Goal: Task Accomplishment & Management: Manage account settings

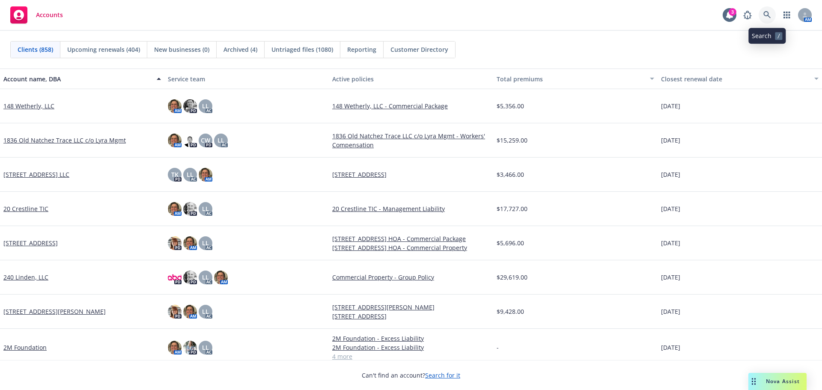
click at [767, 18] on icon at bounding box center [768, 15] width 8 height 8
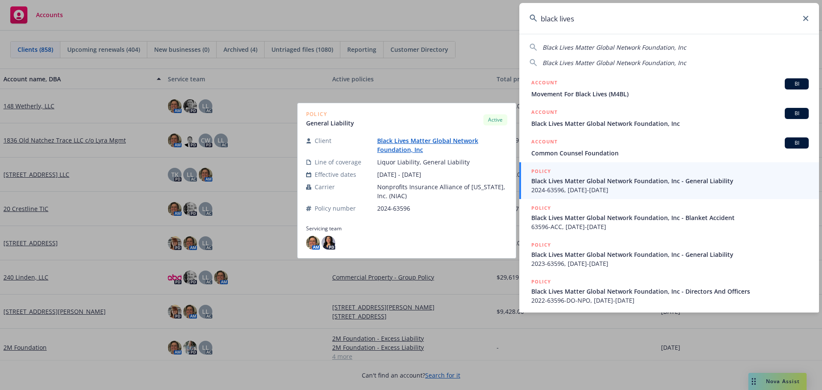
type input "black lives"
click at [559, 184] on span "Black Lives Matter Global Network Foundation, Inc - General Liability" at bounding box center [670, 180] width 278 height 9
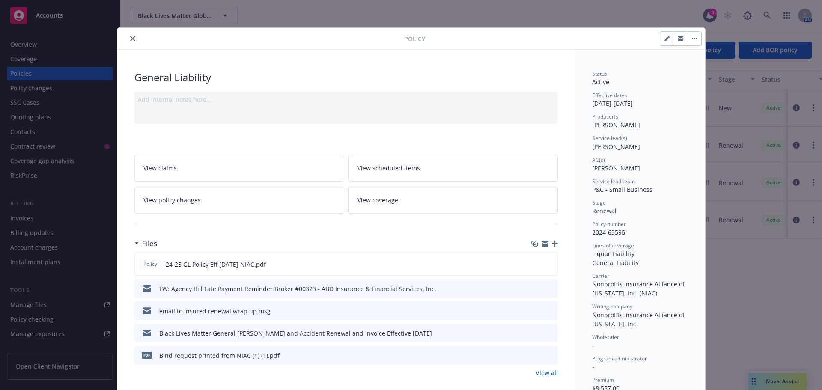
click at [131, 40] on icon "close" at bounding box center [132, 38] width 5 height 5
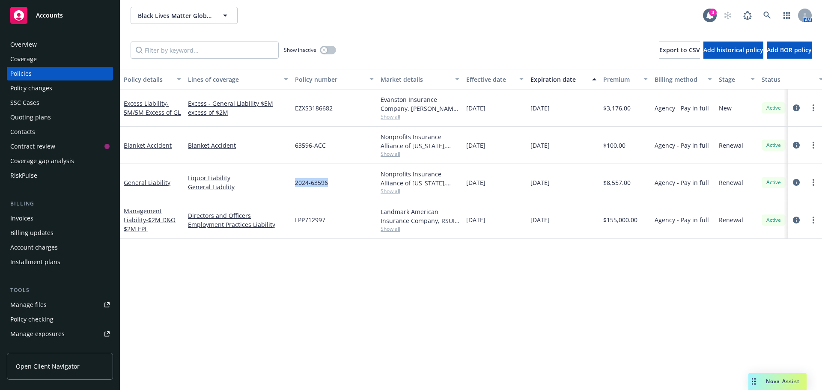
drag, startPoint x: 293, startPoint y: 184, endPoint x: 341, endPoint y: 184, distance: 48.4
click at [341, 184] on div "2024-63596" at bounding box center [335, 182] width 86 height 37
copy span "2024-63596"
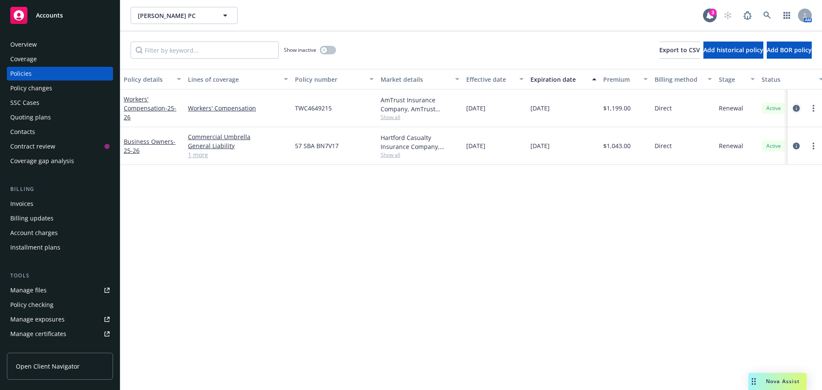
click at [795, 111] on icon "circleInformation" at bounding box center [796, 108] width 7 height 7
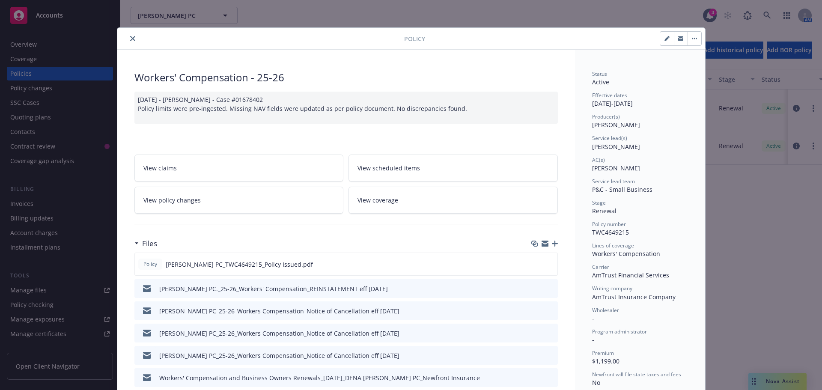
click at [660, 42] on button "button" at bounding box center [667, 39] width 14 height 14
select select "RENEWAL"
select select "12"
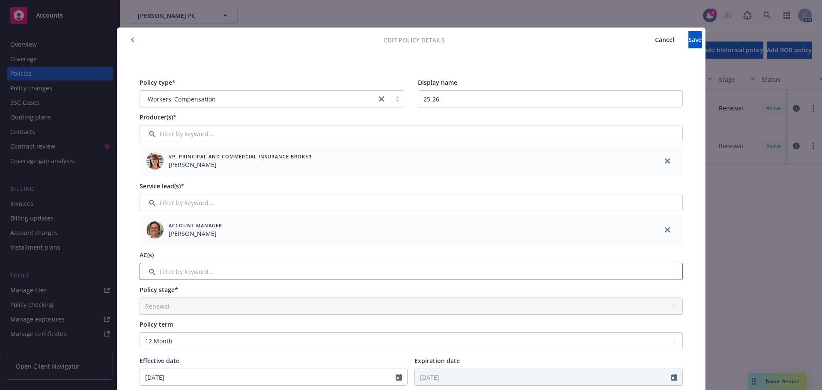
click at [189, 278] on input "Filter by keyword..." at bounding box center [411, 271] width 543 height 17
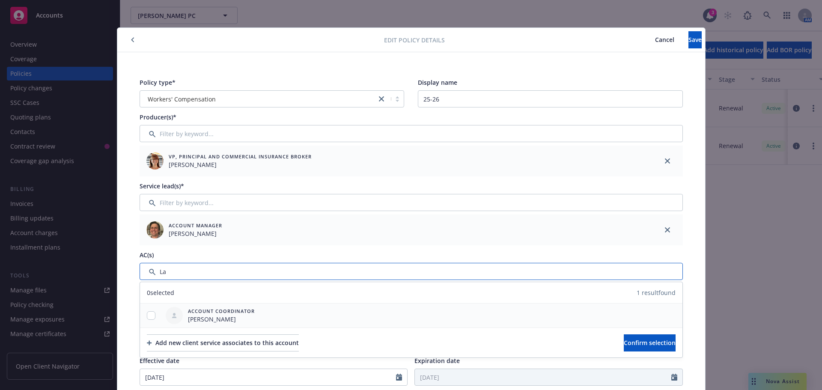
type input "La"
click at [147, 316] on input "checkbox" at bounding box center [151, 315] width 9 height 9
checkbox input "true"
click at [624, 345] on button "Confirm selection" at bounding box center [650, 342] width 52 height 17
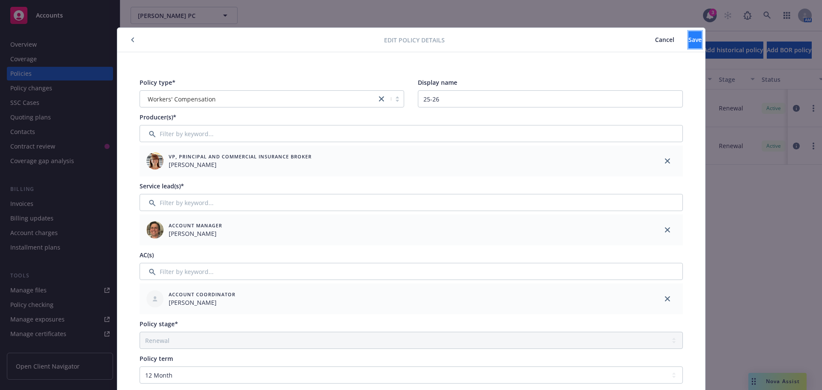
click at [689, 36] on button "Save" at bounding box center [695, 39] width 13 height 17
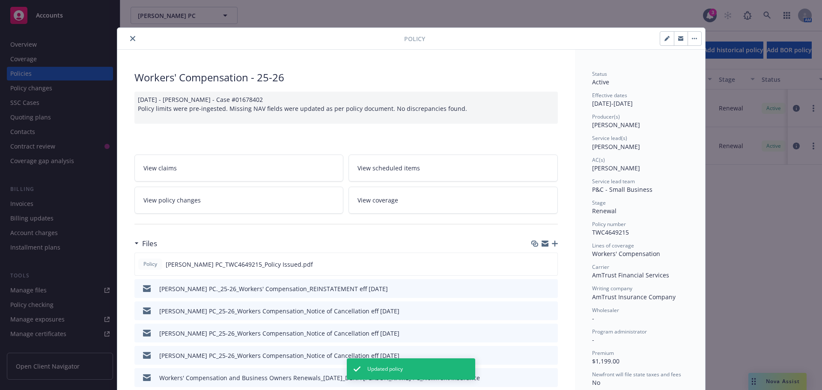
click at [130, 41] on icon "close" at bounding box center [132, 38] width 5 height 5
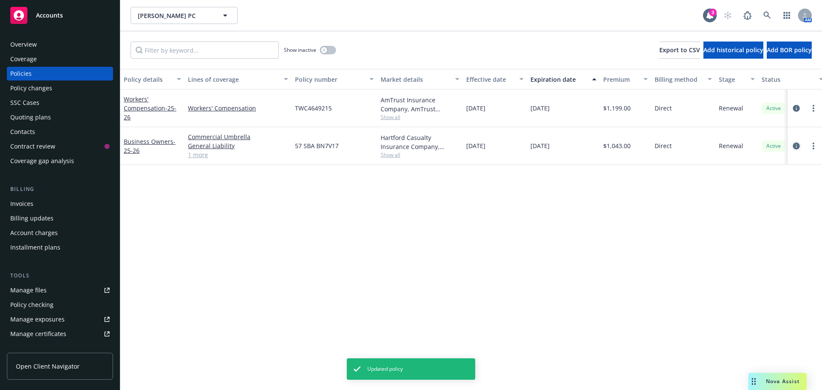
drag, startPoint x: 799, startPoint y: 152, endPoint x: 795, endPoint y: 146, distance: 6.8
click at [797, 150] on div at bounding box center [805, 146] width 34 height 38
click at [795, 146] on icon "circleInformation" at bounding box center [796, 146] width 7 height 7
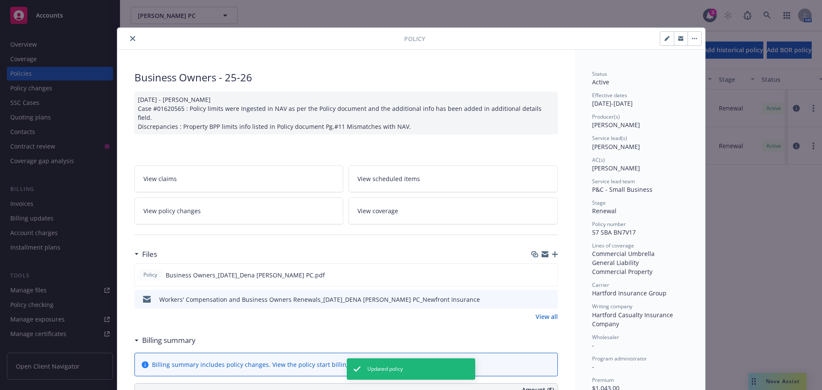
click at [660, 38] on button "button" at bounding box center [667, 39] width 14 height 14
select select "RENEWAL"
select select "12"
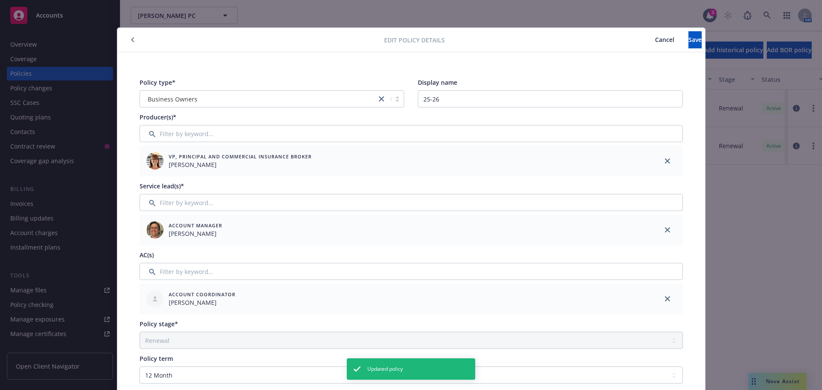
click at [641, 34] on button "Cancel" at bounding box center [665, 39] width 48 height 17
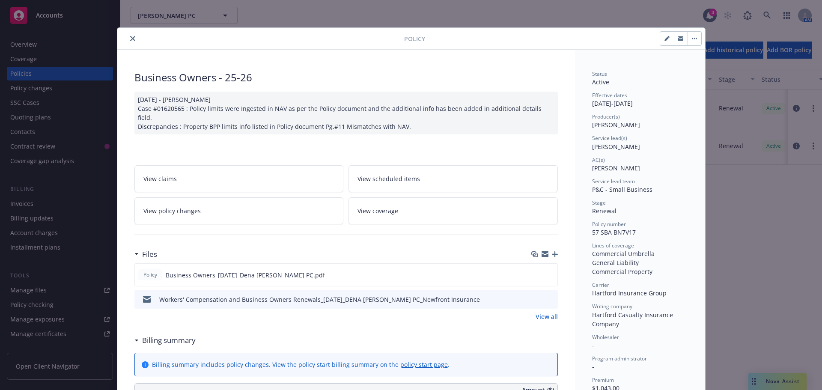
click at [128, 35] on button "close" at bounding box center [133, 38] width 10 height 10
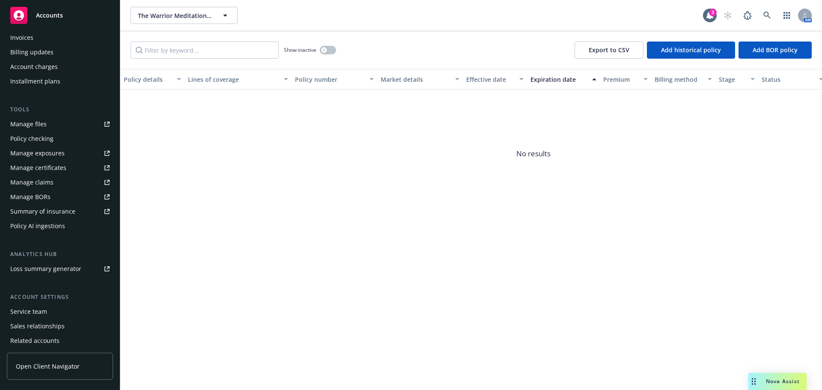
scroll to position [171, 0]
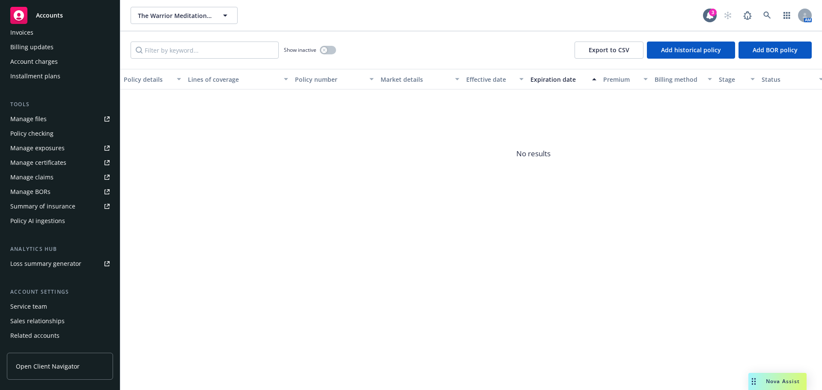
click at [30, 308] on div "Service team" at bounding box center [28, 307] width 37 height 14
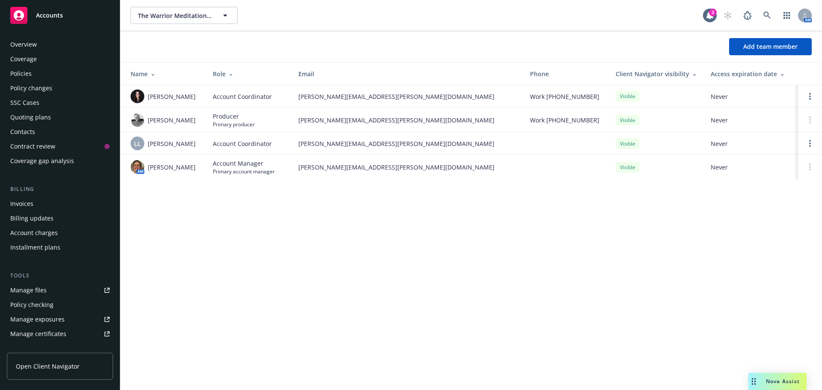
click at [29, 69] on div "Policies" at bounding box center [20, 74] width 21 height 14
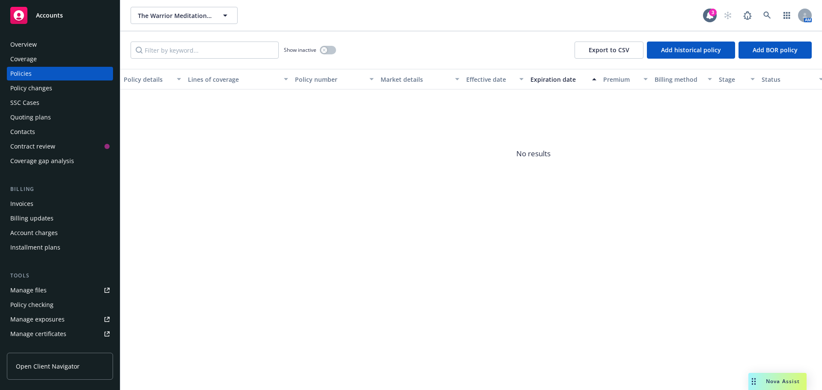
click at [21, 119] on div "Quoting plans" at bounding box center [30, 117] width 41 height 14
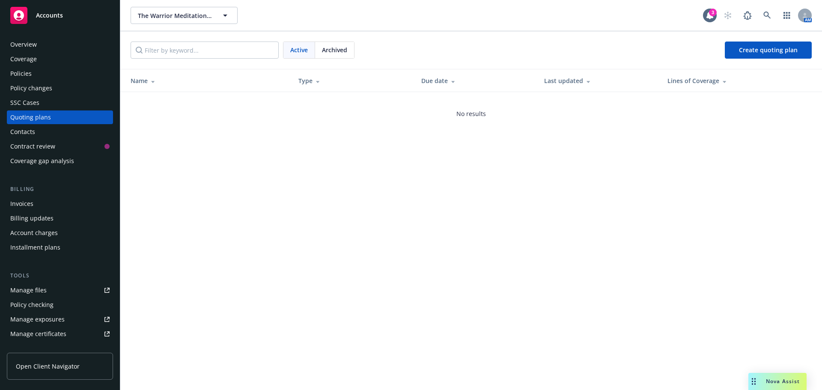
click at [330, 52] on span "Archived" at bounding box center [334, 49] width 25 height 9
click at [223, 107] on link "08/02/25 Workers' Compensation Renewal" at bounding box center [188, 105] width 115 height 9
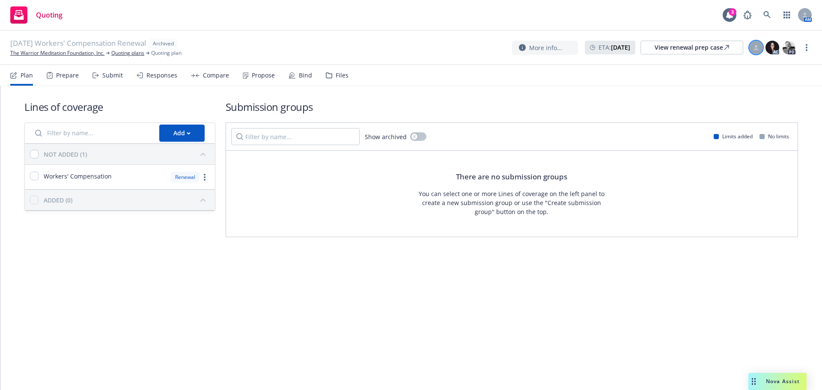
click at [754, 53] on div at bounding box center [756, 48] width 14 height 14
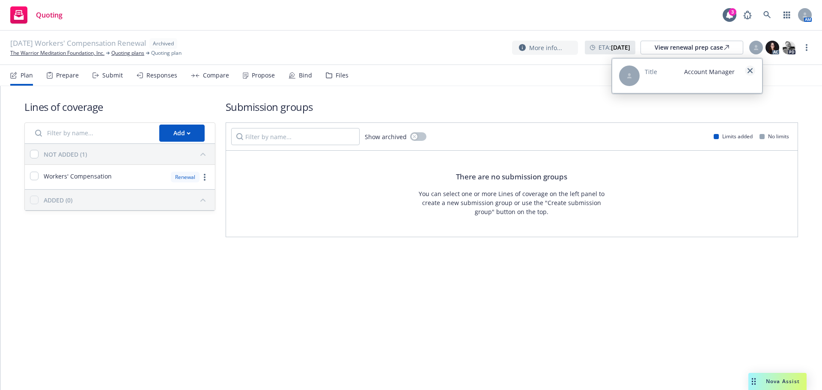
click at [749, 71] on icon "close" at bounding box center [750, 70] width 5 height 5
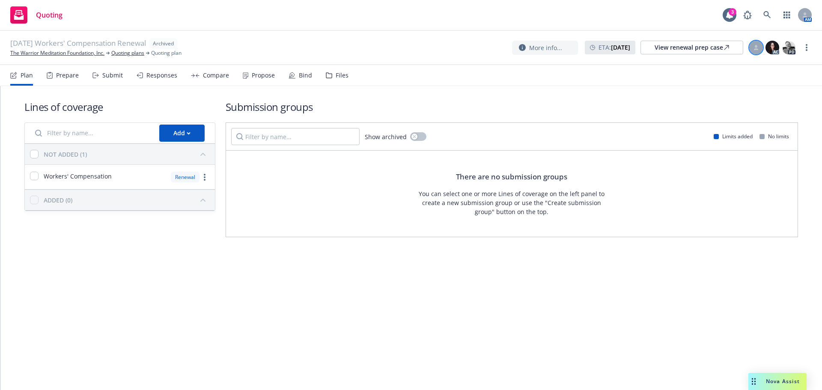
click at [757, 49] on icon at bounding box center [756, 49] width 5 height 2
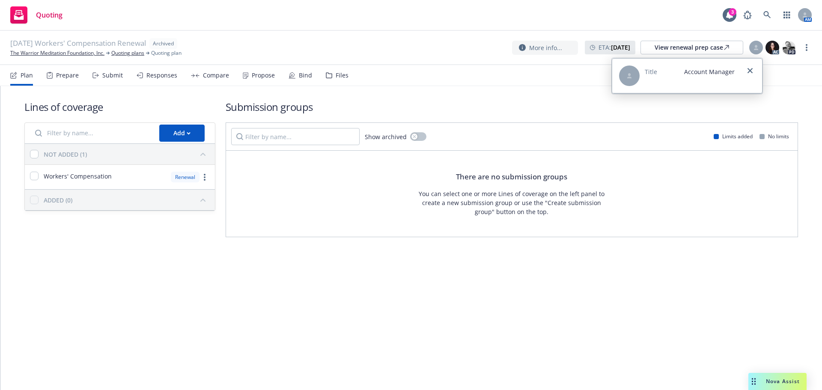
click at [689, 77] on div "Title Account Manager" at bounding box center [690, 76] width 90 height 21
click at [671, 89] on div "Title Account Manager" at bounding box center [687, 76] width 150 height 34
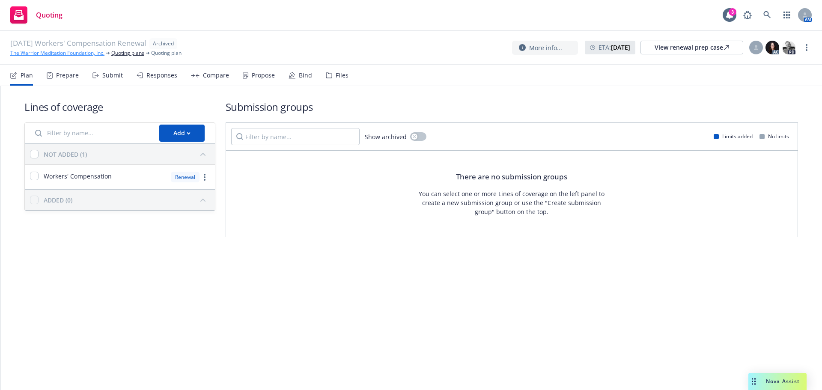
click at [60, 54] on link "The Warrior Meditation Foundation, Inc." at bounding box center [57, 53] width 94 height 8
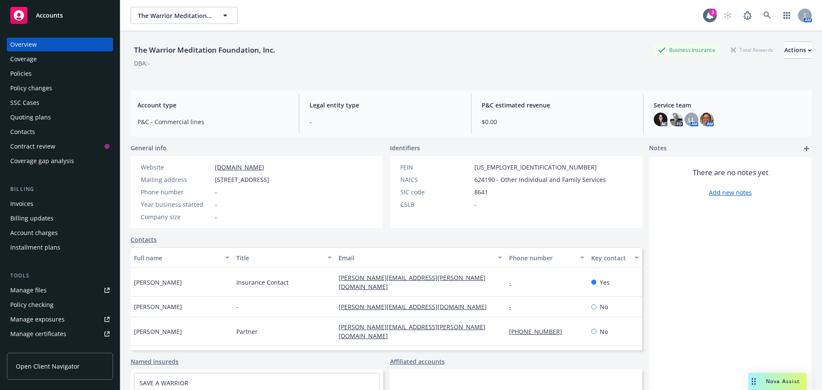
click at [36, 78] on div "Policies" at bounding box center [59, 74] width 99 height 14
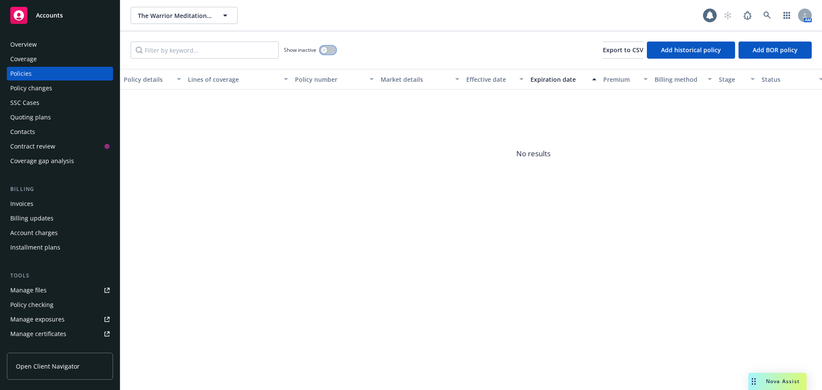
click at [330, 48] on button "button" at bounding box center [328, 50] width 16 height 9
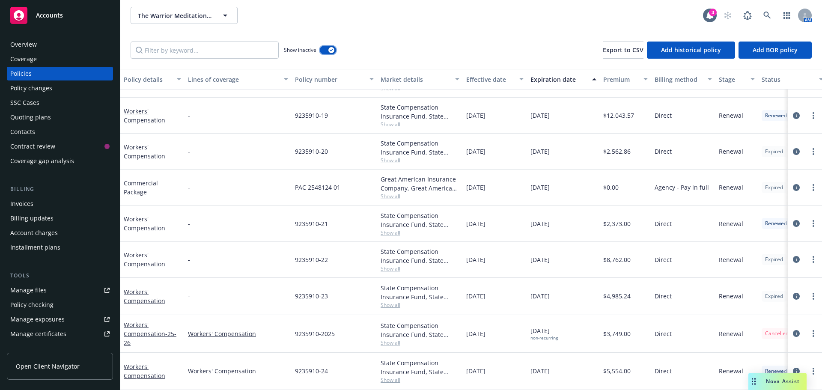
scroll to position [137, 0]
click at [793, 368] on icon "circleInformation" at bounding box center [796, 371] width 7 height 7
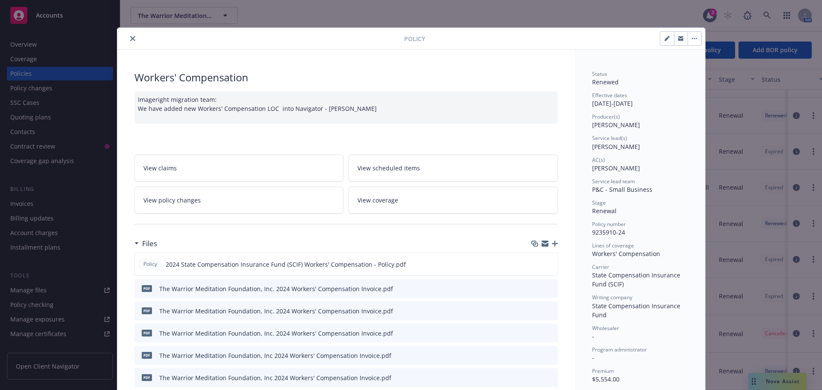
click at [126, 35] on div at bounding box center [263, 38] width 284 height 10
click at [130, 36] on icon "close" at bounding box center [132, 38] width 5 height 5
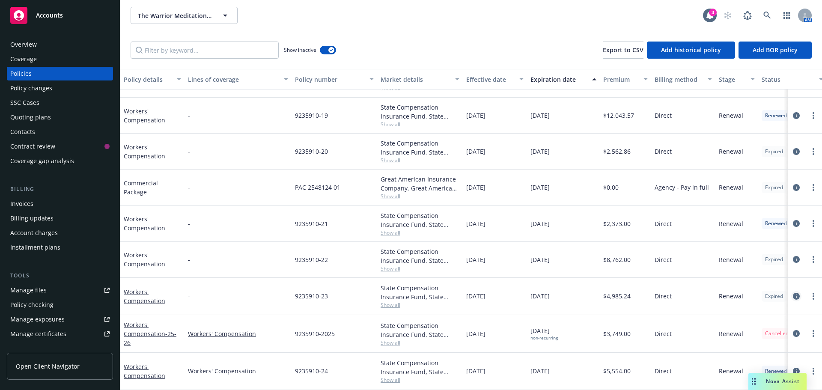
click at [793, 293] on icon "circleInformation" at bounding box center [796, 296] width 7 height 7
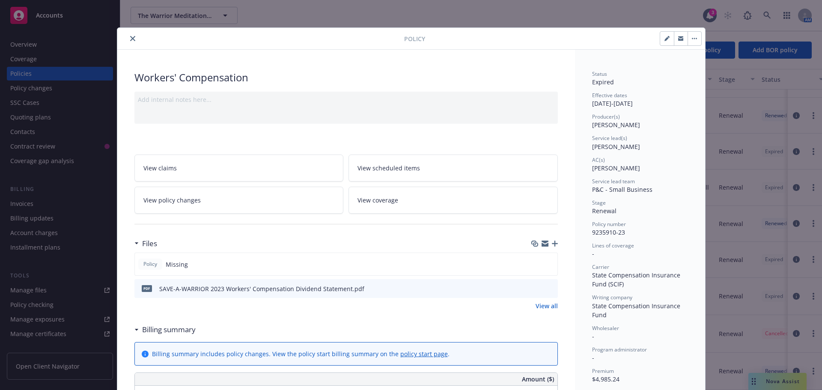
drag, startPoint x: 133, startPoint y: 41, endPoint x: 138, endPoint y: 51, distance: 11.1
click at [132, 41] on button "close" at bounding box center [133, 38] width 10 height 10
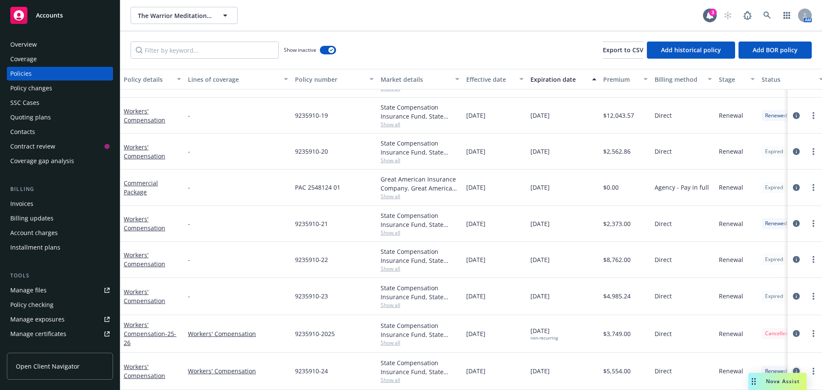
click at [793, 368] on icon "circleInformation" at bounding box center [796, 371] width 7 height 7
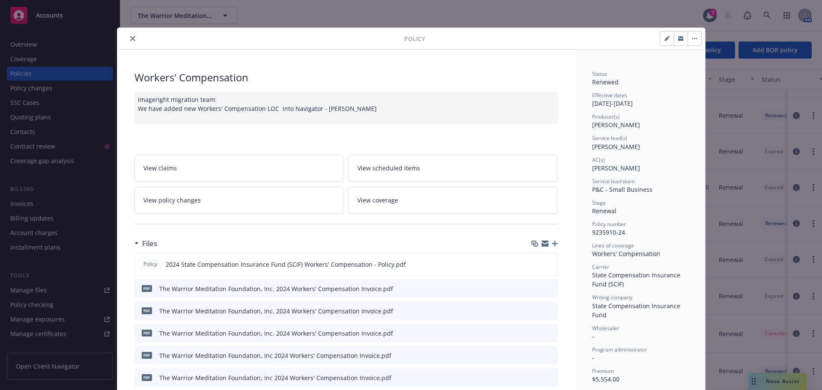
scroll to position [26, 0]
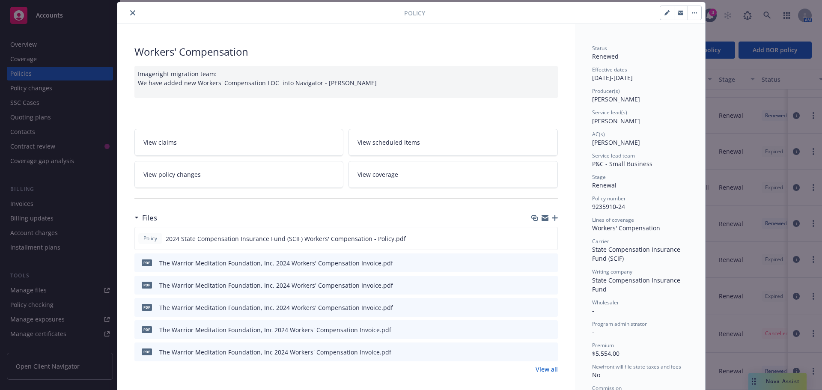
click at [660, 15] on button "button" at bounding box center [667, 13] width 14 height 14
select select "RENEWAL"
select select "12"
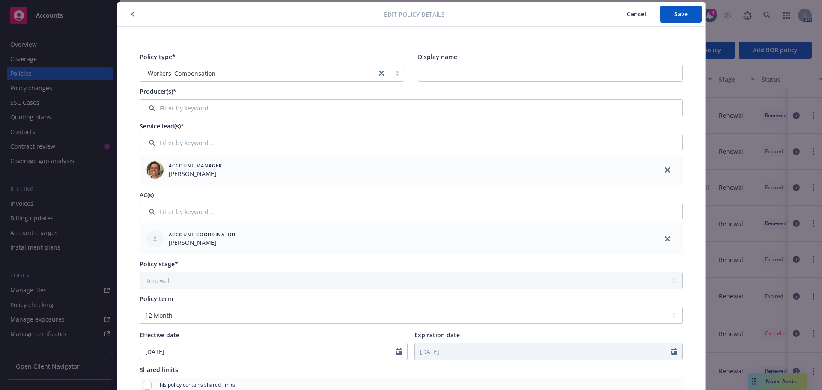
click at [665, 241] on icon "close" at bounding box center [667, 238] width 5 height 5
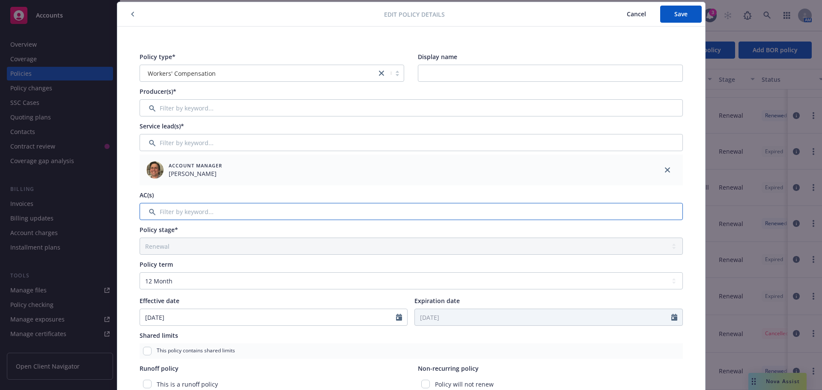
click at [241, 211] on input "Filter by keyword..." at bounding box center [411, 211] width 543 height 17
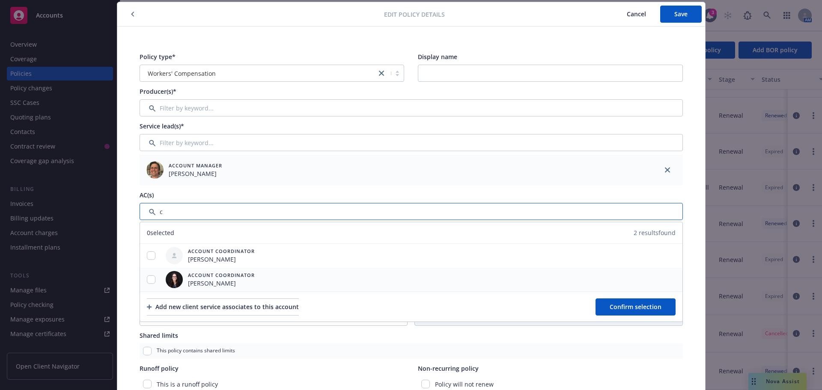
type input "c"
click at [148, 281] on input "checkbox" at bounding box center [151, 279] width 9 height 9
checkbox input "true"
click at [620, 306] on span "Confirm selection" at bounding box center [636, 307] width 52 height 8
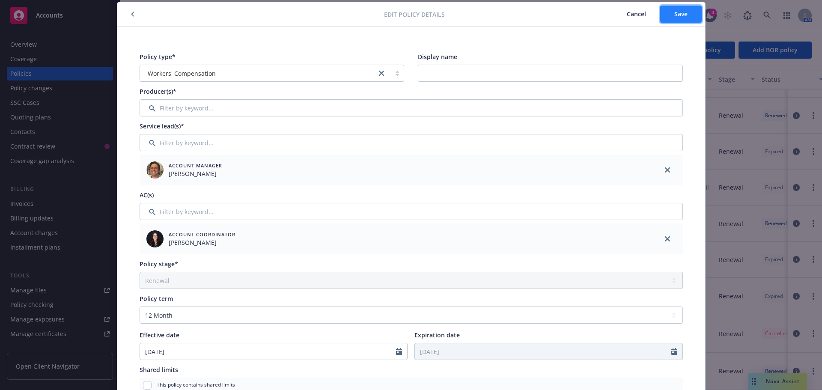
click at [669, 15] on button "Save" at bounding box center [681, 14] width 42 height 17
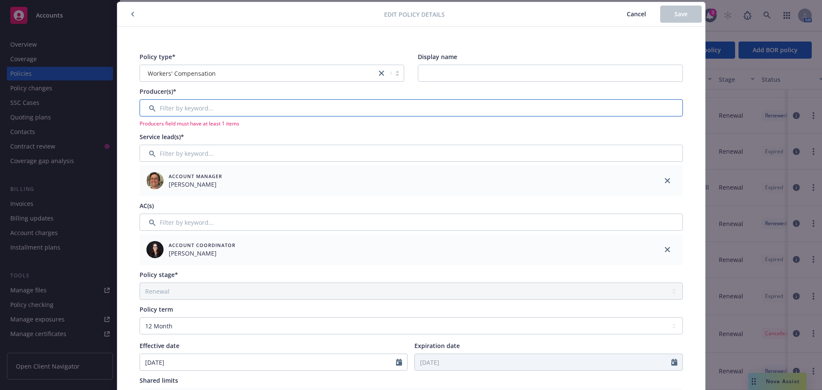
click at [192, 107] on input "Filter by keyword..." at bounding box center [411, 107] width 543 height 17
type input "jef"
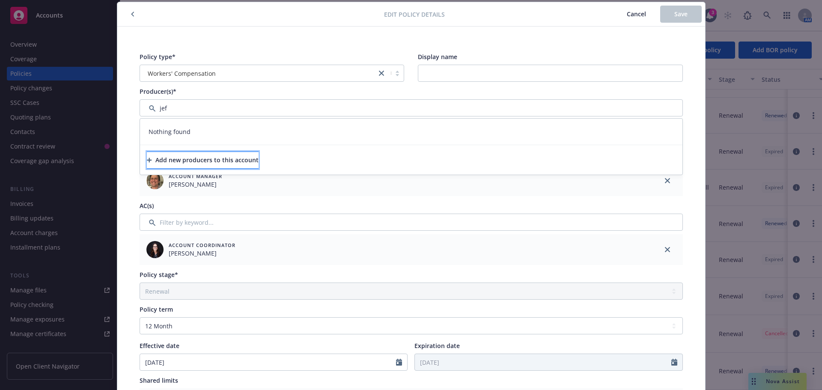
click at [180, 158] on div "Add new producers to this account" at bounding box center [203, 160] width 112 height 16
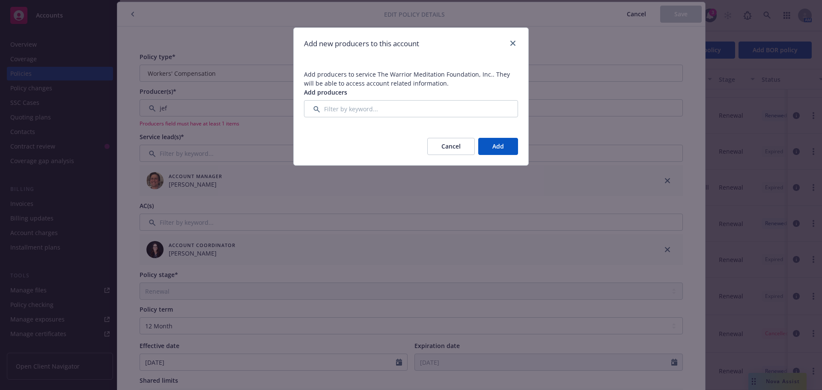
click at [342, 118] on span "Add producers to service The Warrior Meditation Foundation, Inc.. They will be …" at bounding box center [411, 94] width 235 height 68
click at [344, 108] on input "Filter by keyword..." at bounding box center [411, 108] width 214 height 17
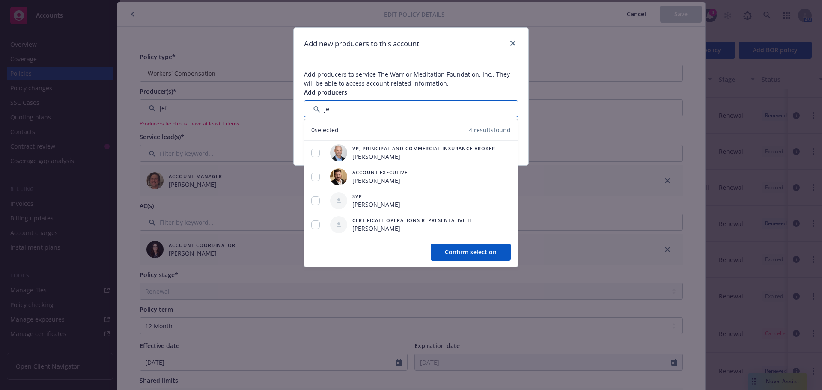
type input "j"
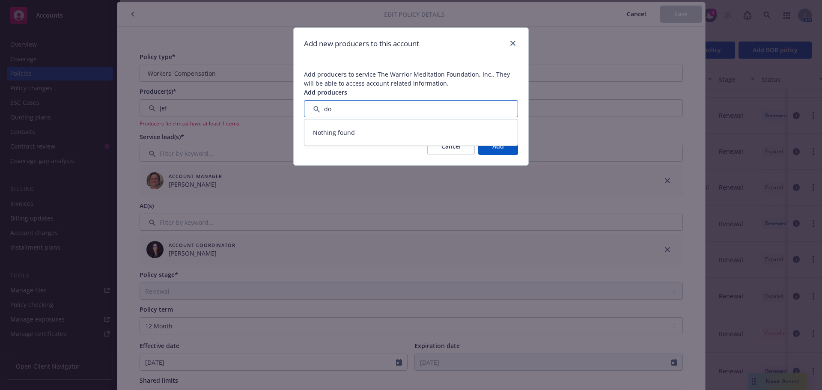
type input "d"
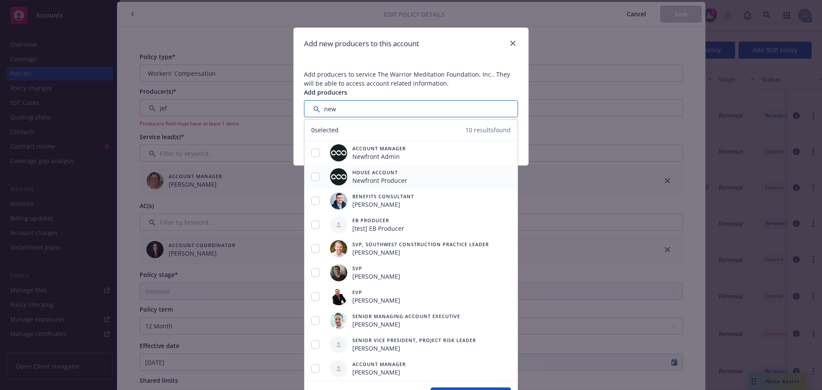
type input "new"
click at [316, 178] on input "checkbox" at bounding box center [315, 177] width 9 height 9
checkbox input "true"
click at [478, 81] on span "Add producers to service The Warrior Meditation Foundation, Inc.. They will be …" at bounding box center [411, 94] width 235 height 68
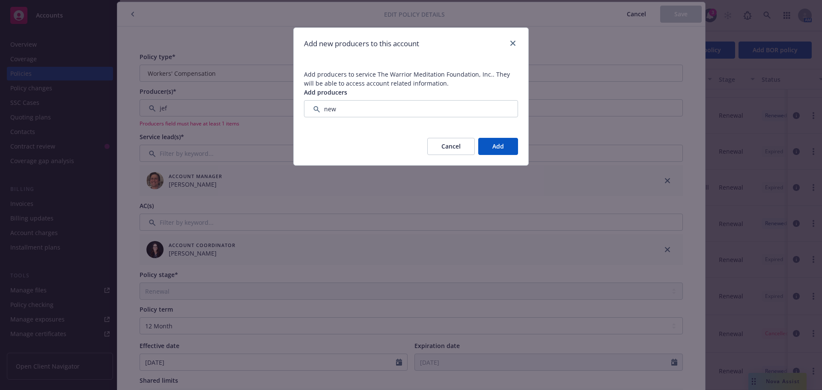
click at [510, 151] on button "Add" at bounding box center [498, 146] width 40 height 17
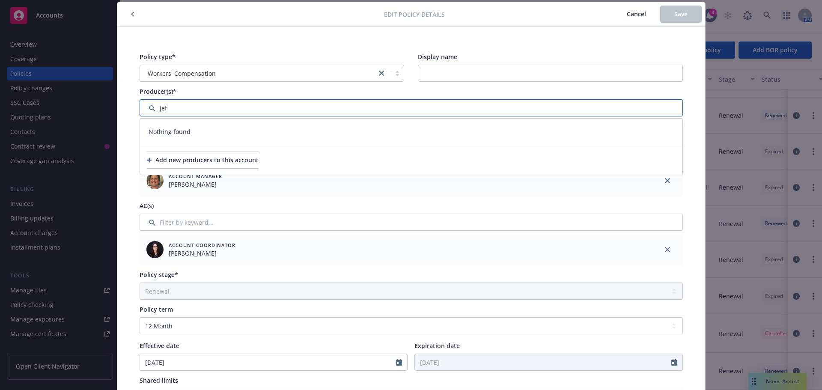
click at [258, 108] on input "Filter by keyword..." at bounding box center [411, 107] width 543 height 17
click at [242, 162] on div "Add new producers to this account" at bounding box center [203, 160] width 112 height 16
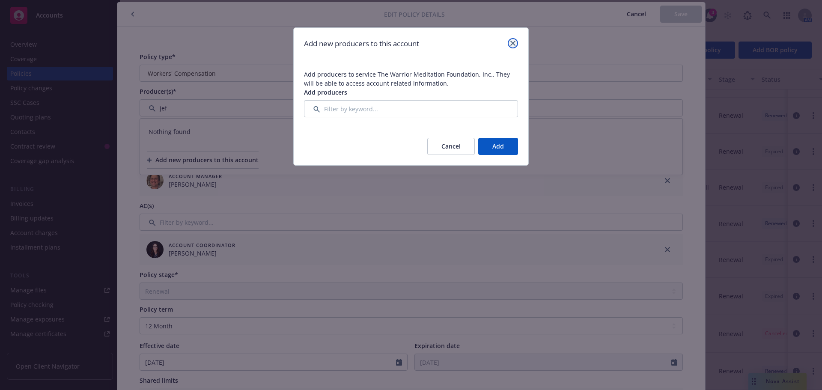
click at [509, 43] on link "close" at bounding box center [513, 43] width 10 height 10
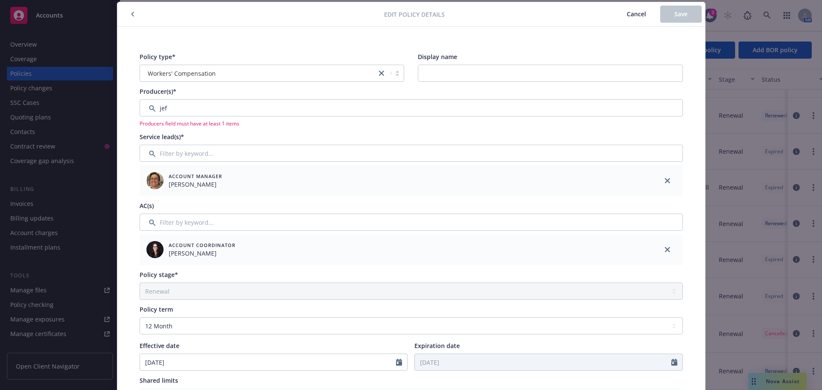
click at [633, 13] on span "Cancel" at bounding box center [636, 14] width 19 height 8
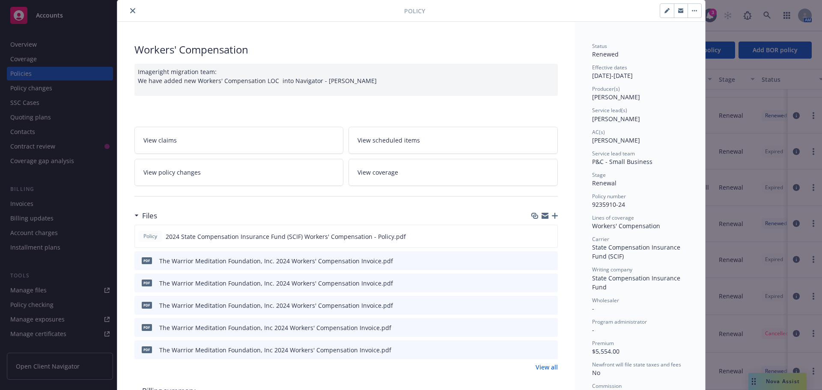
scroll to position [0, 0]
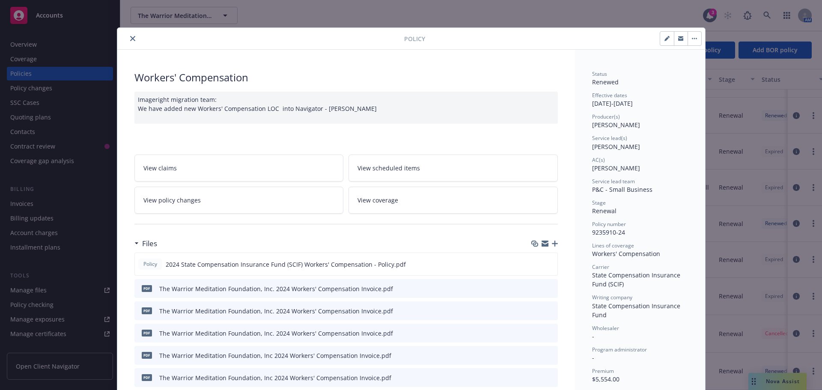
click at [130, 37] on icon "close" at bounding box center [132, 38] width 5 height 5
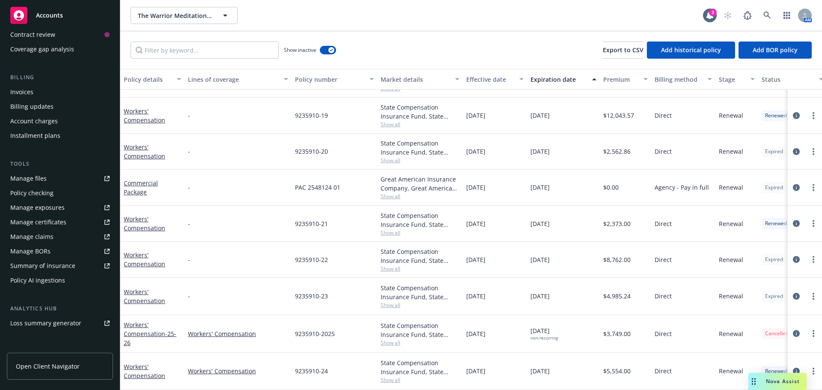
scroll to position [197, 0]
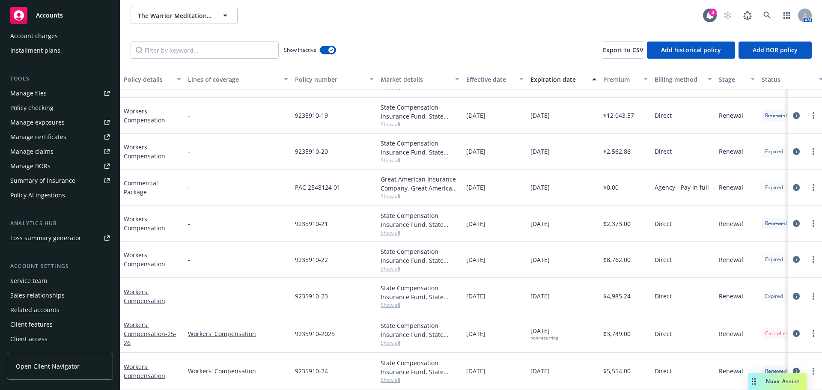
click at [44, 277] on div "Service team" at bounding box center [28, 281] width 37 height 14
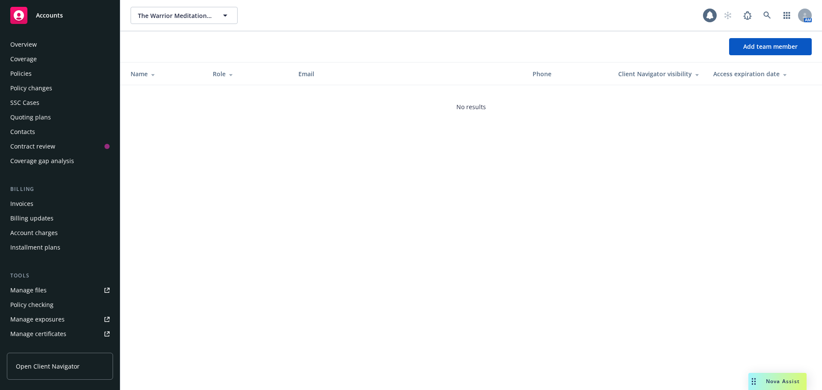
scroll to position [197, 0]
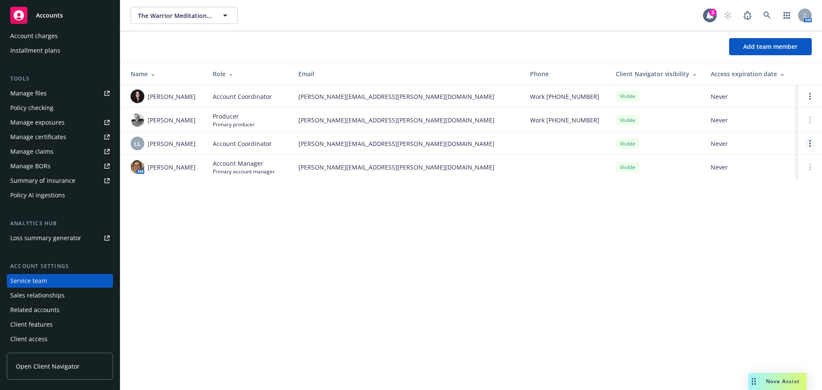
click at [808, 143] on link "Open options" at bounding box center [810, 143] width 10 height 10
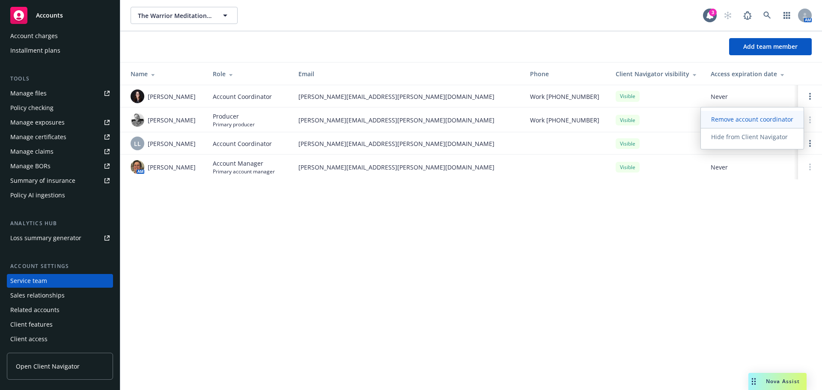
click at [758, 119] on span "Remove account coordinator" at bounding box center [752, 119] width 103 height 8
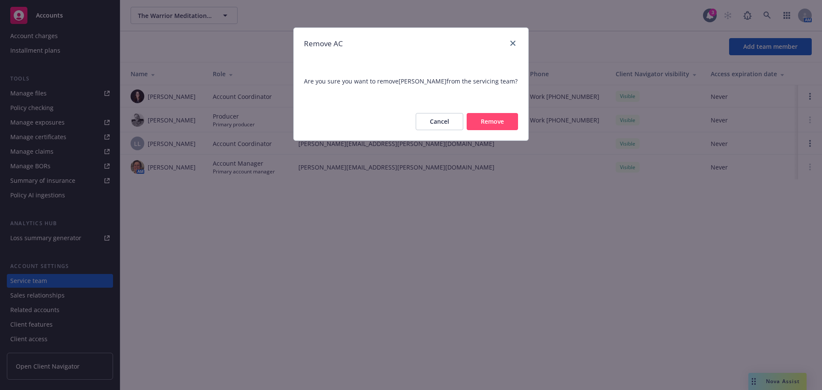
click at [484, 126] on button "Remove" at bounding box center [492, 121] width 51 height 17
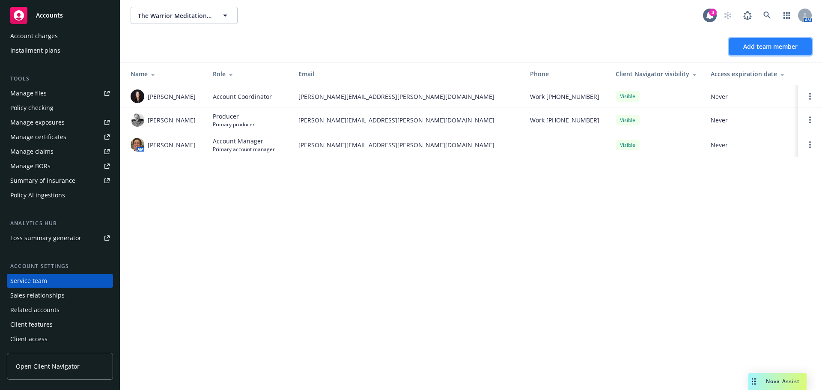
click at [791, 46] on span "Add team member" at bounding box center [771, 46] width 54 height 8
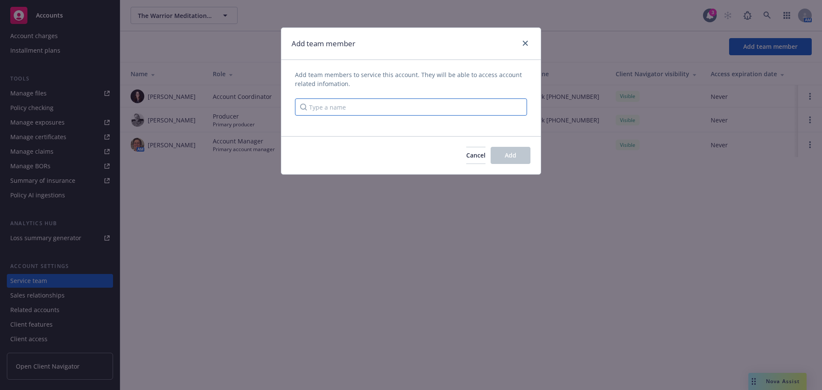
click at [477, 113] on input "Type a name" at bounding box center [411, 107] width 232 height 17
click at [523, 46] on link "close" at bounding box center [525, 43] width 10 height 10
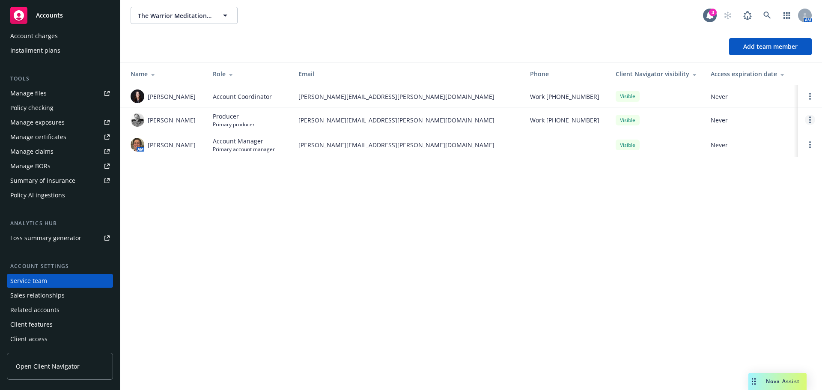
click at [807, 122] on link "Open options" at bounding box center [810, 120] width 10 height 10
drag, startPoint x: 446, startPoint y: 212, endPoint x: 397, endPoint y: 212, distance: 48.8
click at [445, 212] on div "The Warrior Meditation Foundation, Inc. The Warrior Meditation Foundation, Inc.…" at bounding box center [471, 195] width 702 height 390
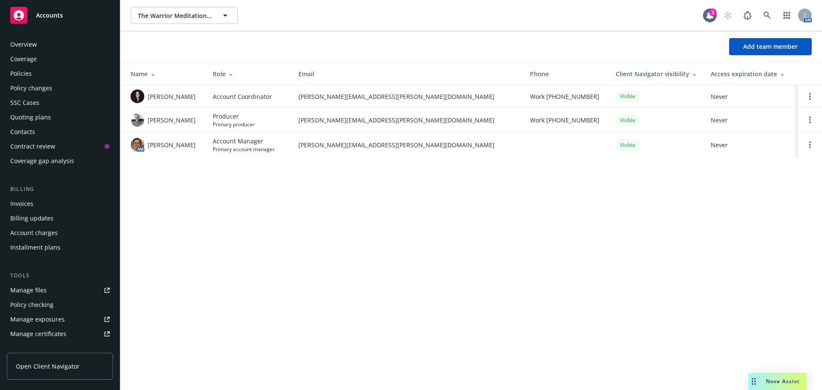
click at [21, 74] on div "Policies" at bounding box center [20, 74] width 21 height 14
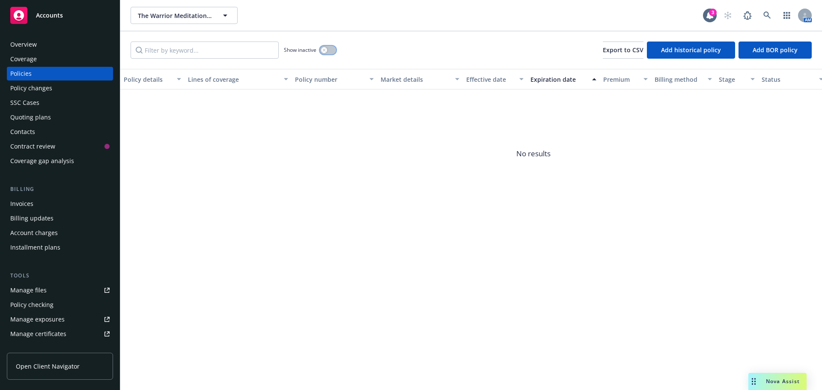
click at [329, 48] on button "button" at bounding box center [328, 50] width 16 height 9
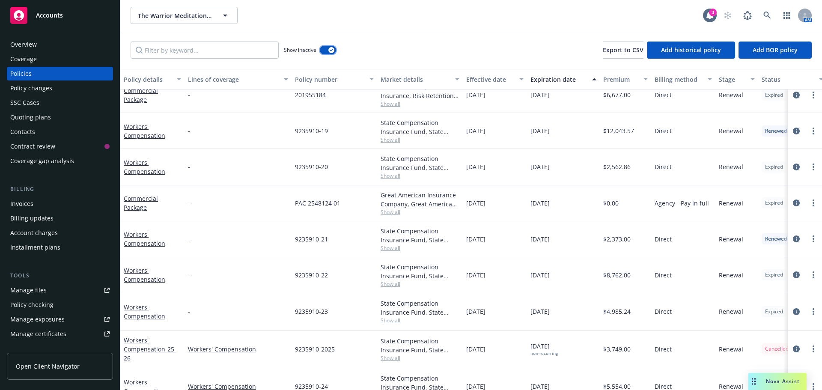
scroll to position [137, 0]
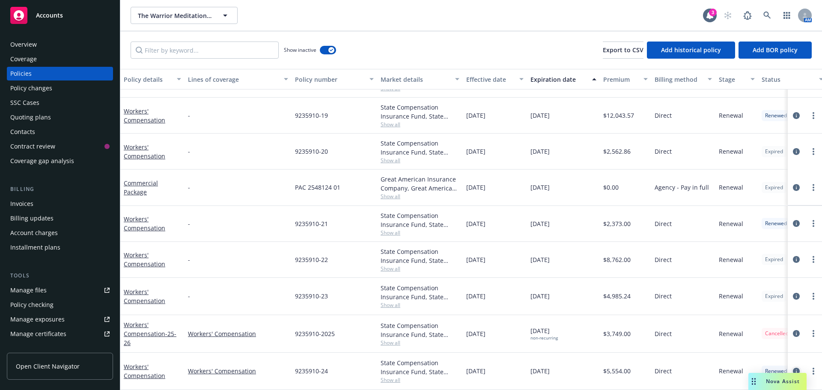
click at [791, 369] on link "circleInformation" at bounding box center [796, 371] width 10 height 10
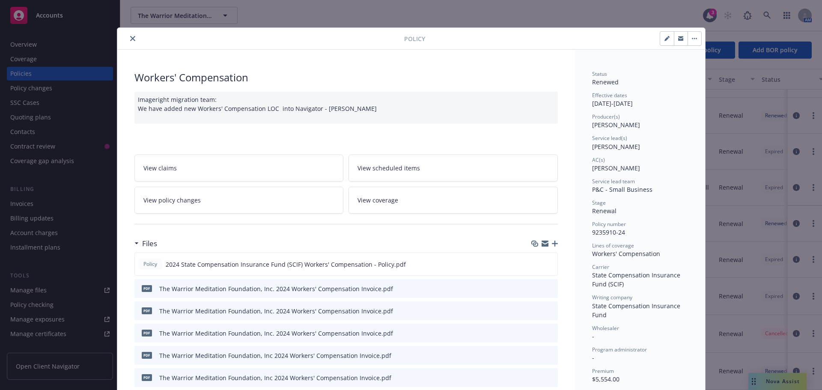
scroll to position [26, 0]
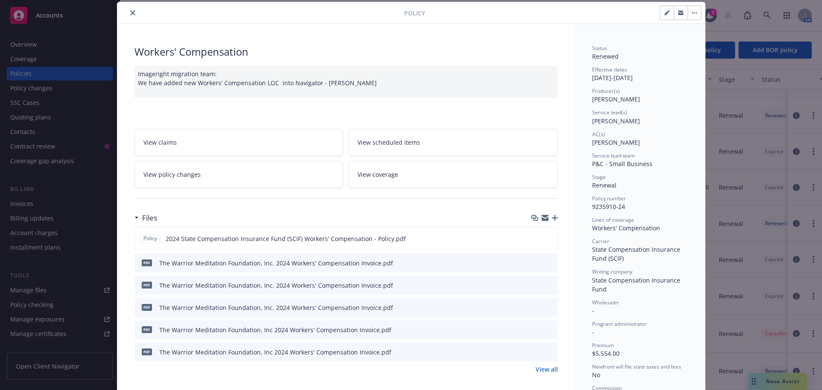
click at [695, 15] on button "button" at bounding box center [695, 13] width 14 height 14
click at [667, 8] on button "button" at bounding box center [667, 13] width 14 height 14
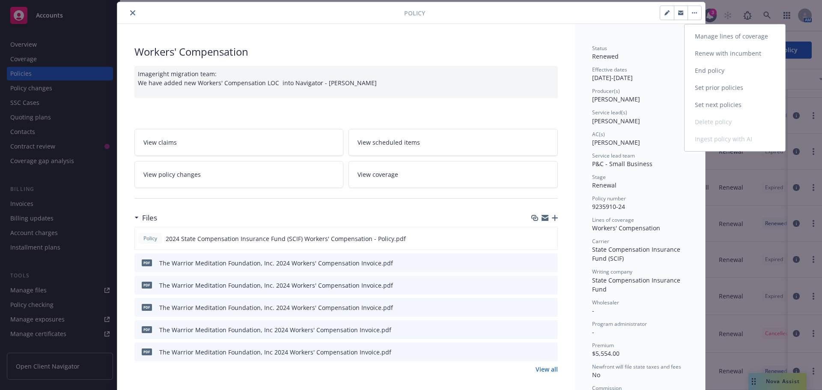
select select "RENEWAL"
select select "12"
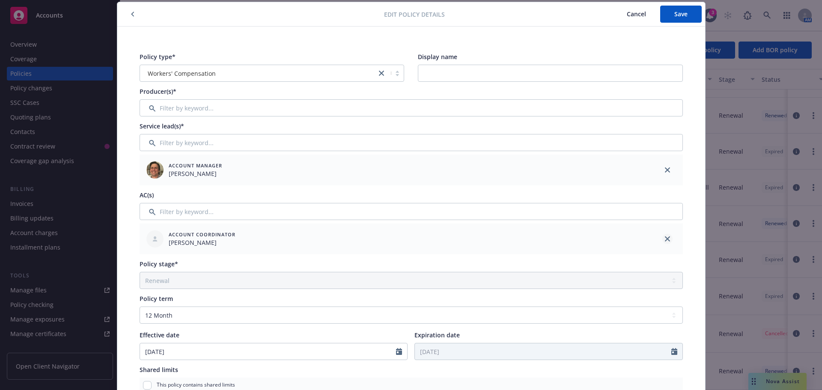
click at [664, 242] on link "close" at bounding box center [668, 239] width 10 height 10
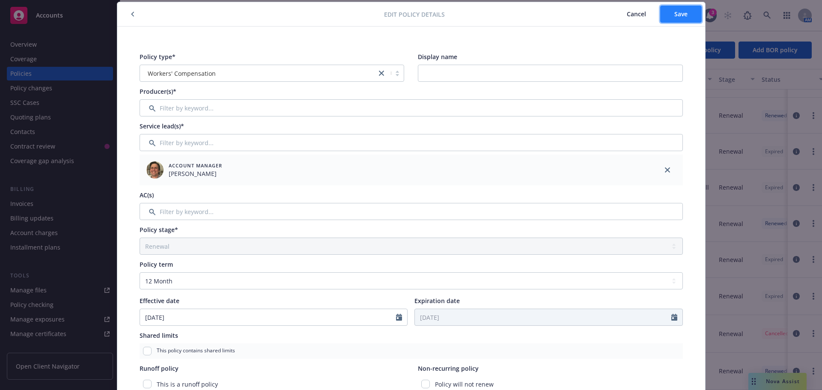
click at [679, 11] on span "Save" at bounding box center [681, 14] width 13 height 8
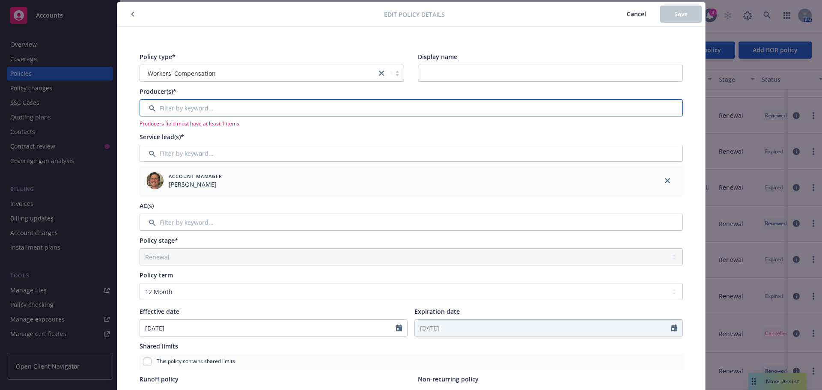
click at [185, 107] on input "Filter by keyword..." at bounding box center [411, 107] width 543 height 17
type input "je"
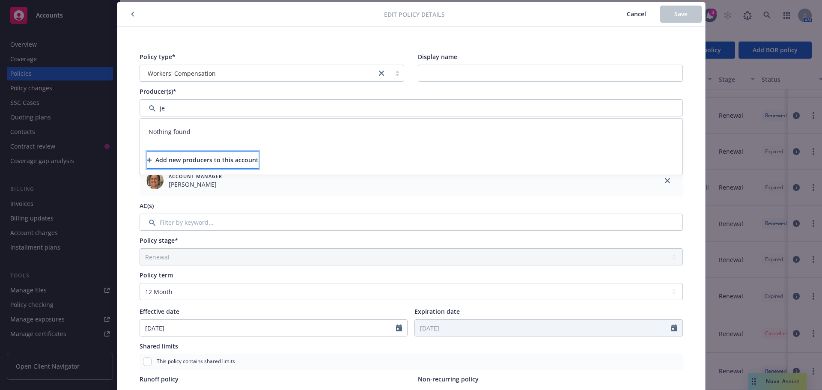
click at [187, 167] on div "Add new producers to this account" at bounding box center [203, 160] width 112 height 16
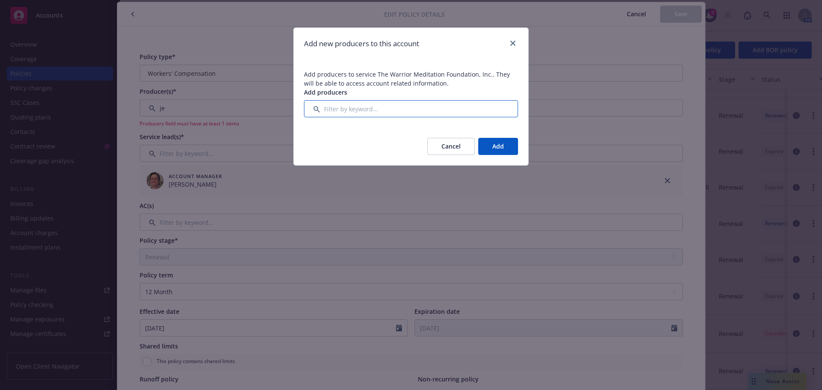
click at [458, 105] on input "Filter by keyword..." at bounding box center [411, 108] width 214 height 17
click at [508, 42] on link "close" at bounding box center [513, 43] width 10 height 10
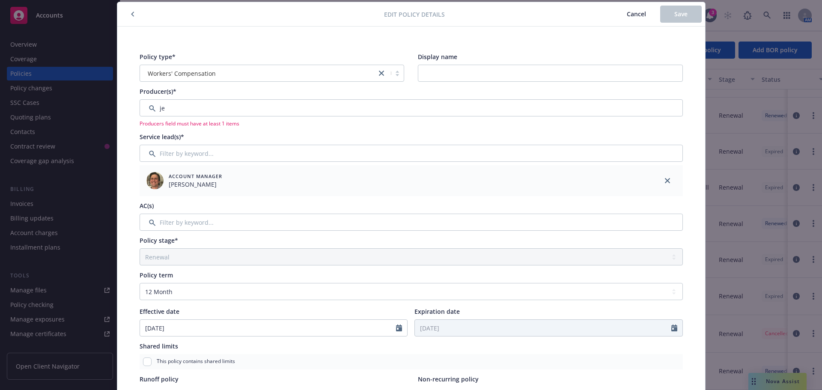
click at [633, 8] on button "Cancel" at bounding box center [637, 14] width 48 height 17
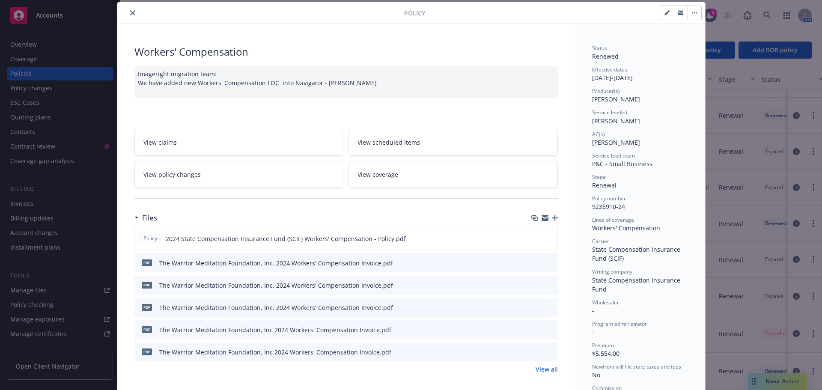
click at [130, 11] on icon "close" at bounding box center [132, 12] width 5 height 5
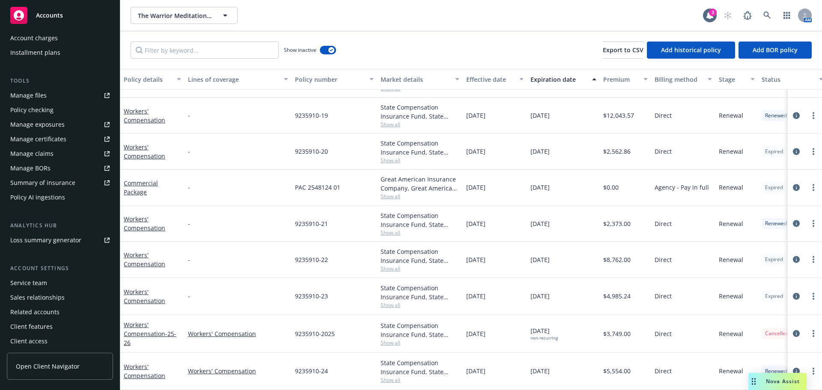
scroll to position [197, 0]
click at [45, 279] on div "Service team" at bounding box center [28, 281] width 37 height 14
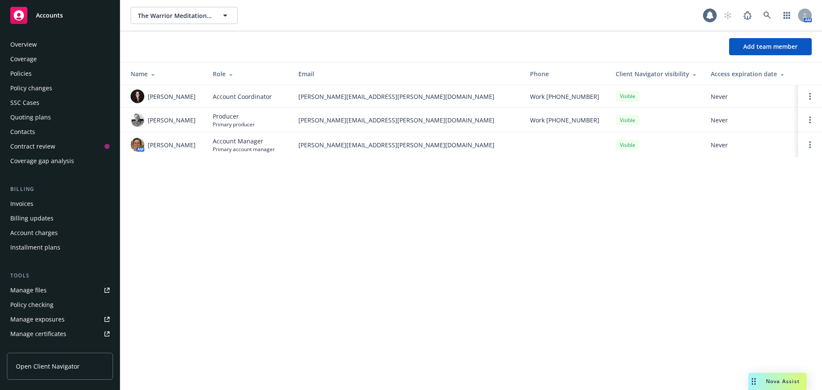
scroll to position [197, 0]
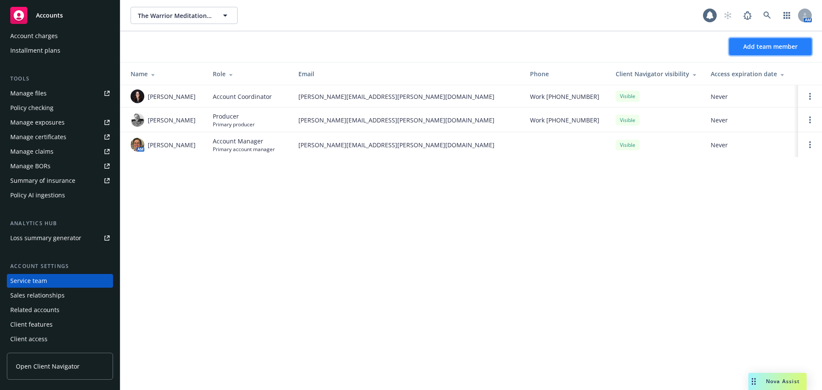
click at [734, 48] on button "Add team member" at bounding box center [770, 46] width 83 height 17
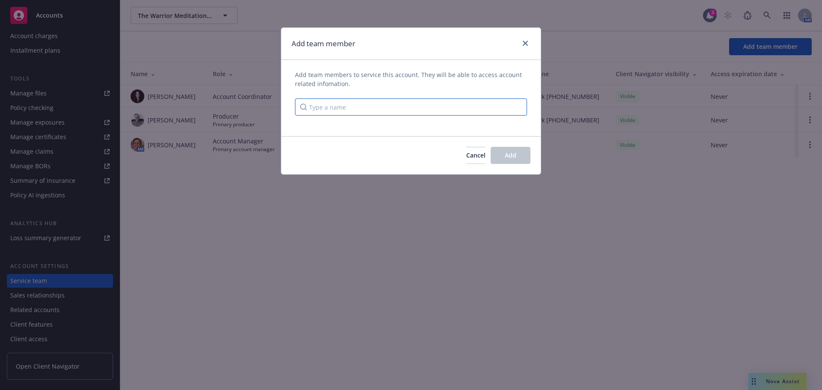
click at [424, 109] on input "Type a name" at bounding box center [411, 107] width 232 height 17
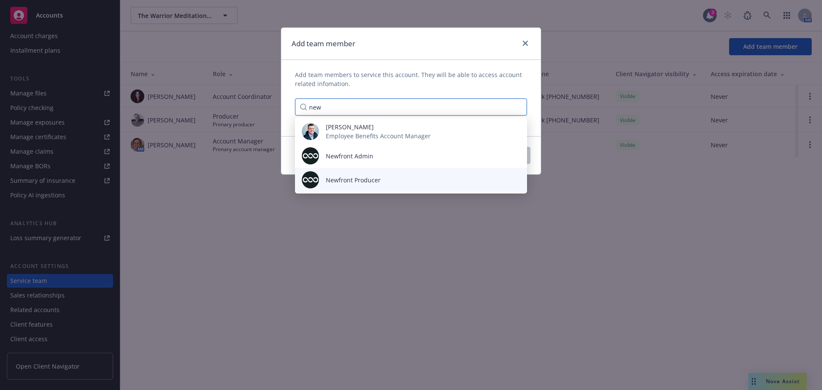
type input "new"
click at [404, 174] on div "Newfront Producer" at bounding box center [411, 179] width 218 height 17
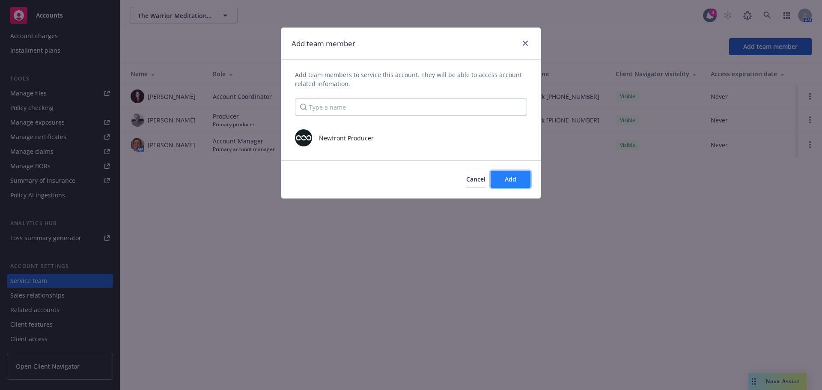
click at [507, 179] on span "Add" at bounding box center [511, 179] width 12 height 8
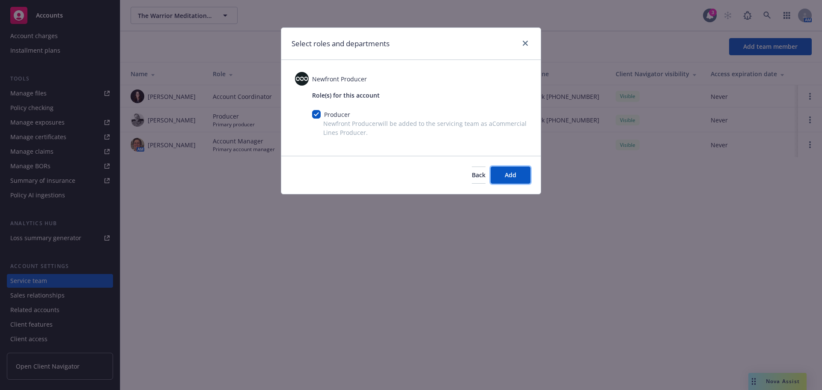
click at [507, 179] on span "Add" at bounding box center [511, 175] width 12 height 8
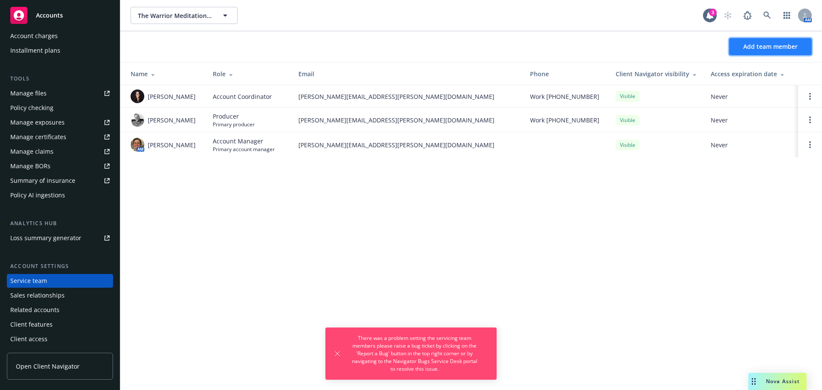
click at [761, 43] on span "Add team member" at bounding box center [771, 46] width 54 height 8
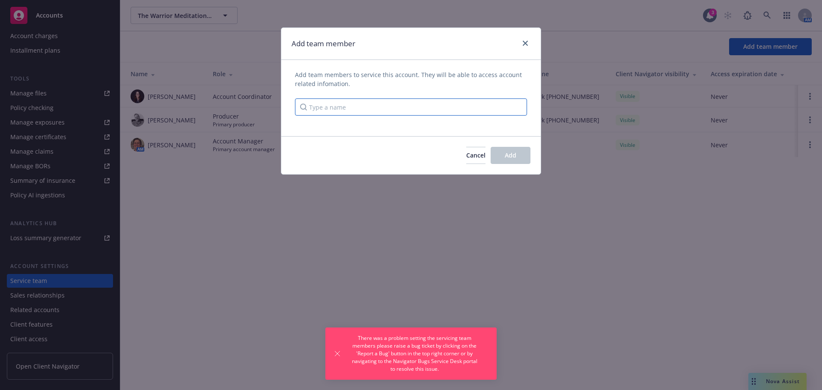
click at [401, 105] on input "Type a name" at bounding box center [411, 107] width 232 height 17
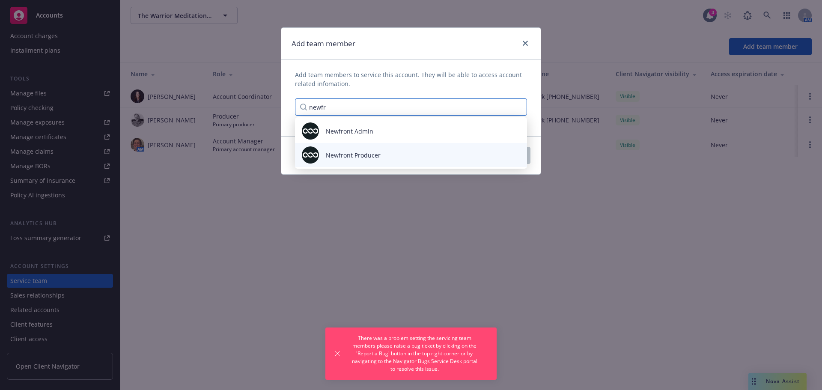
type input "newfr"
click at [356, 161] on div "Newfront Producer" at bounding box center [411, 154] width 218 height 17
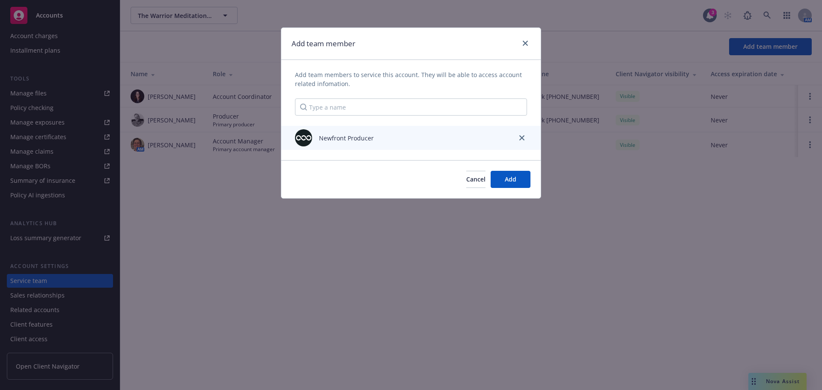
click at [336, 138] on span "Newfront Producer" at bounding box center [346, 138] width 55 height 9
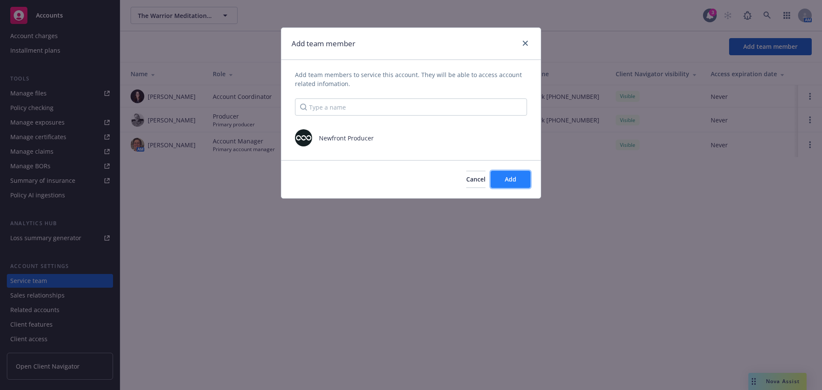
click at [501, 175] on button "Add" at bounding box center [511, 179] width 40 height 17
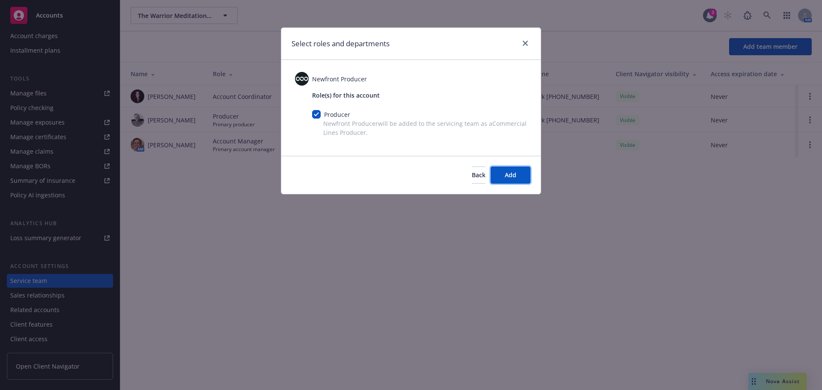
click at [501, 175] on button "Add" at bounding box center [511, 175] width 40 height 17
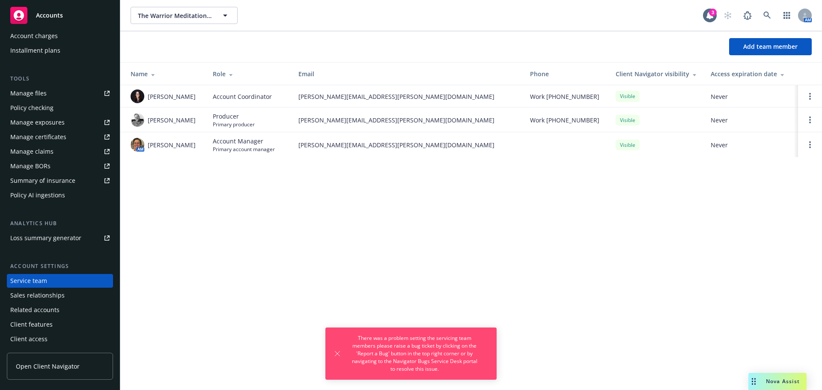
click at [476, 204] on div "The Warrior Meditation Foundation, Inc. The Warrior Meditation Foundation, Inc.…" at bounding box center [471, 195] width 702 height 390
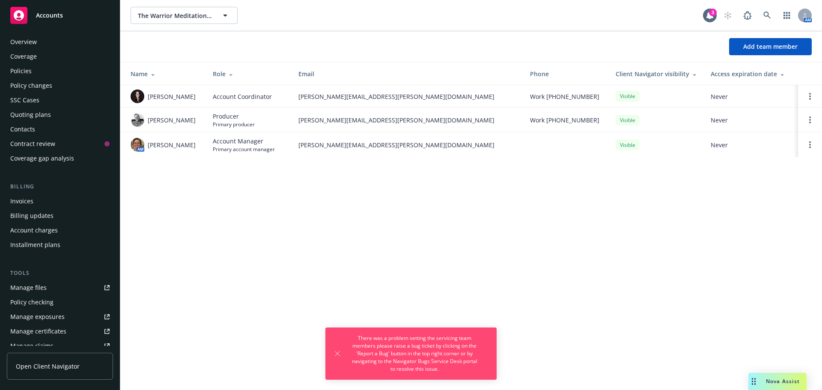
scroll to position [0, 0]
click at [19, 70] on div "Policies" at bounding box center [20, 74] width 21 height 14
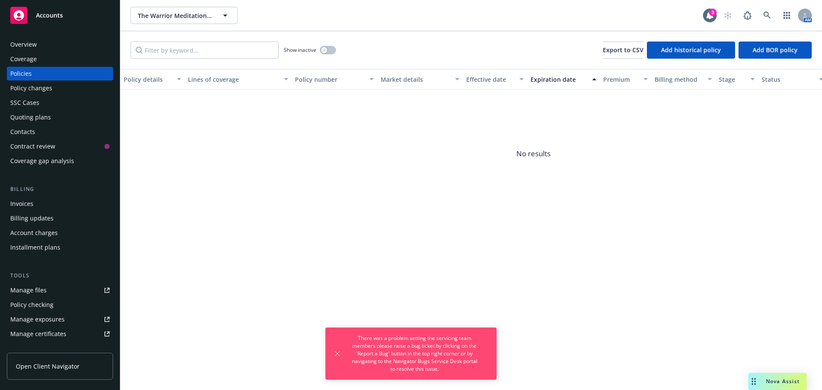
click at [210, 145] on span "No results" at bounding box center [533, 154] width 827 height 128
click at [37, 85] on div "Policy changes" at bounding box center [31, 88] width 42 height 14
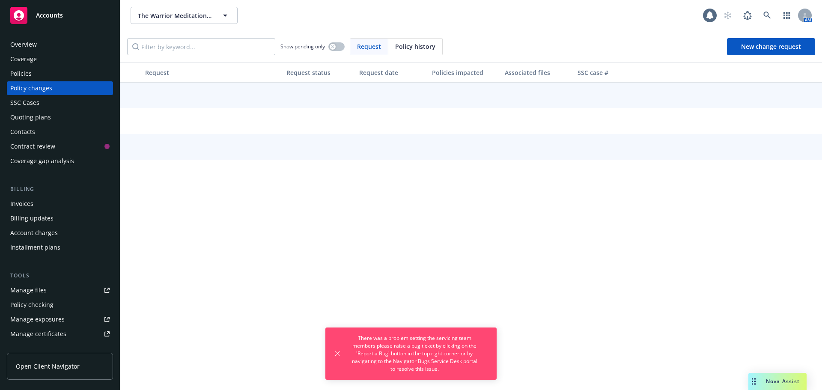
click at [34, 72] on div "Policies" at bounding box center [59, 74] width 99 height 14
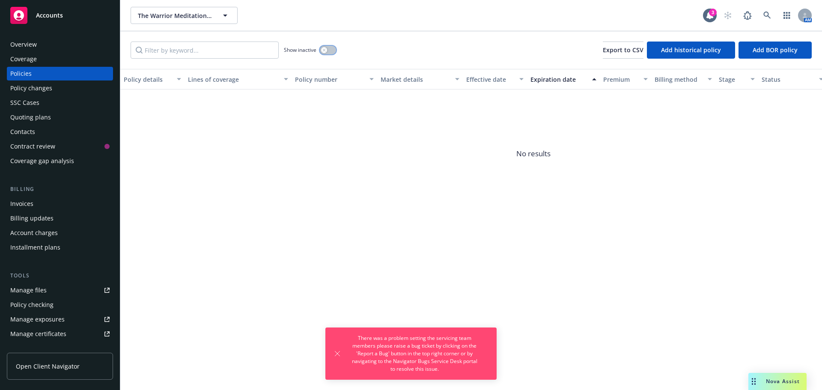
click at [333, 46] on button "button" at bounding box center [328, 50] width 16 height 9
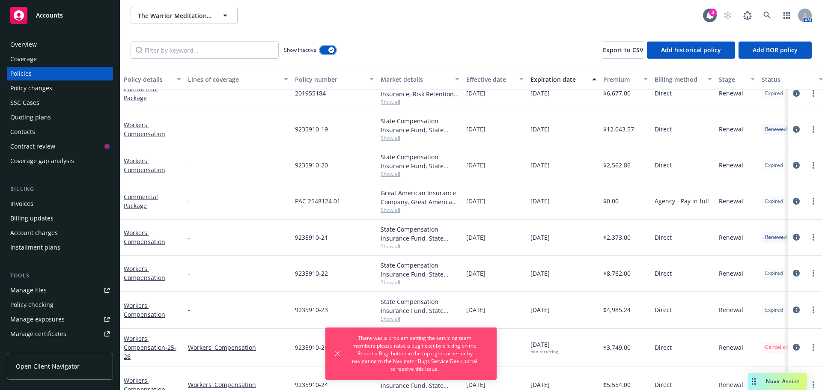
scroll to position [137, 0]
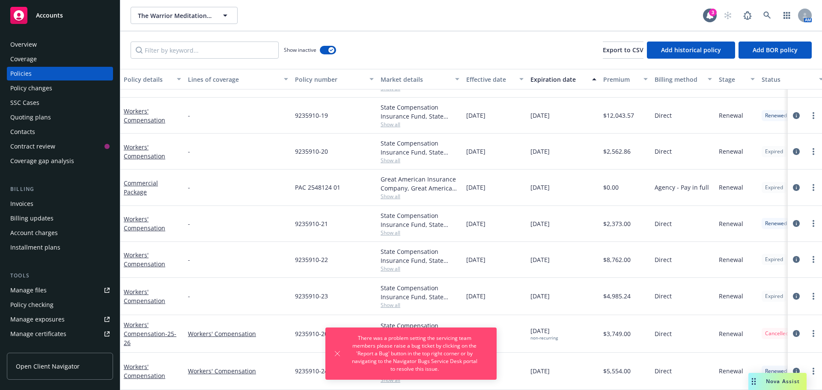
click at [524, 343] on div "08/02/2025" at bounding box center [495, 334] width 64 height 38
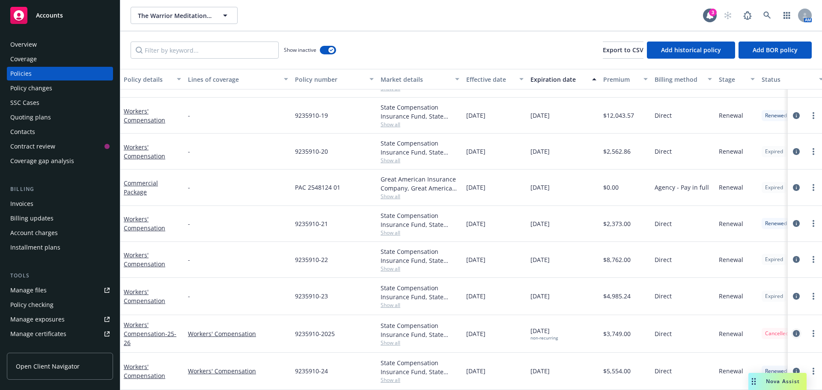
click at [793, 330] on icon "circleInformation" at bounding box center [796, 333] width 7 height 7
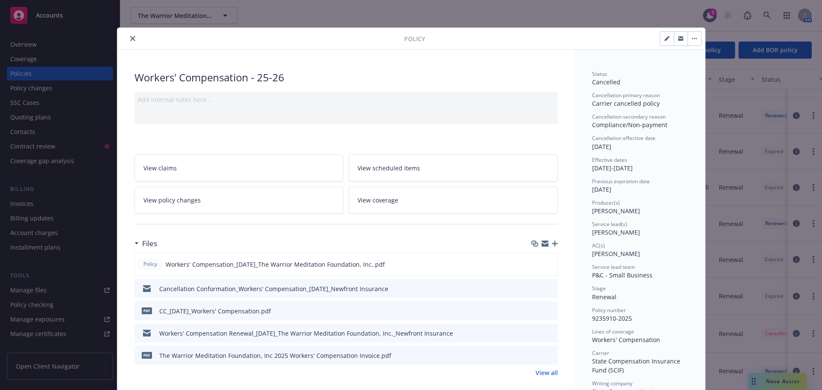
click at [668, 42] on button "button" at bounding box center [667, 39] width 14 height 14
select select "RENEWAL"
select select "12"
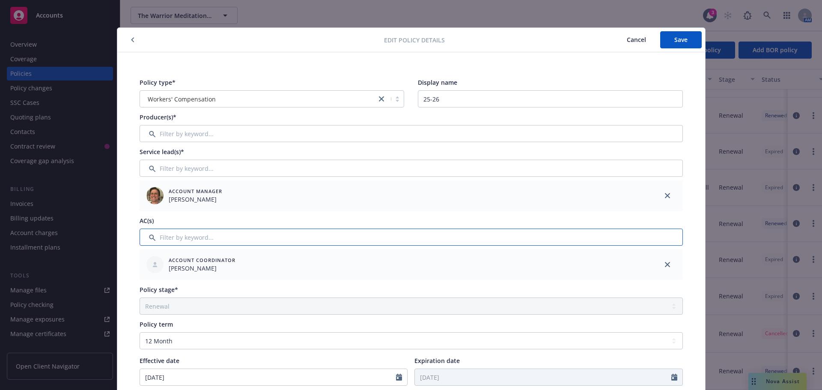
drag, startPoint x: 205, startPoint y: 241, endPoint x: 297, endPoint y: 243, distance: 91.7
click at [205, 241] on input "Filter by keyword..." at bounding box center [411, 237] width 543 height 17
click at [659, 266] on div at bounding box center [667, 264] width 31 height 31
click at [666, 262] on icon "close" at bounding box center [667, 264] width 5 height 5
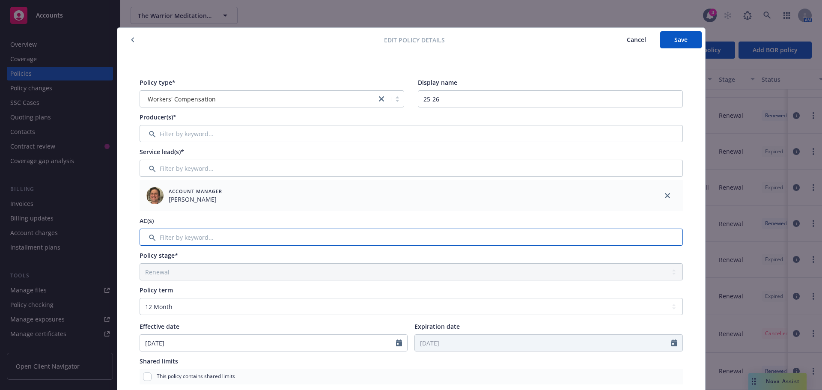
click at [225, 230] on input "Filter by keyword..." at bounding box center [411, 237] width 543 height 17
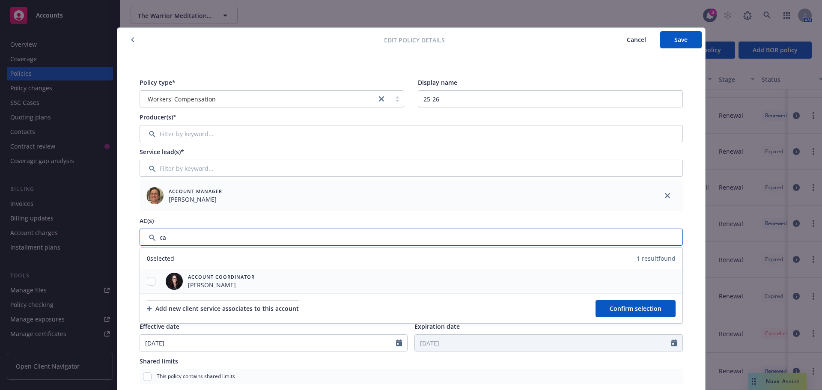
type input "ca"
click at [143, 279] on div at bounding box center [151, 281] width 22 height 9
click at [147, 282] on input "checkbox" at bounding box center [151, 281] width 9 height 9
checkbox input "true"
click at [626, 306] on span "Confirm selection" at bounding box center [636, 309] width 52 height 8
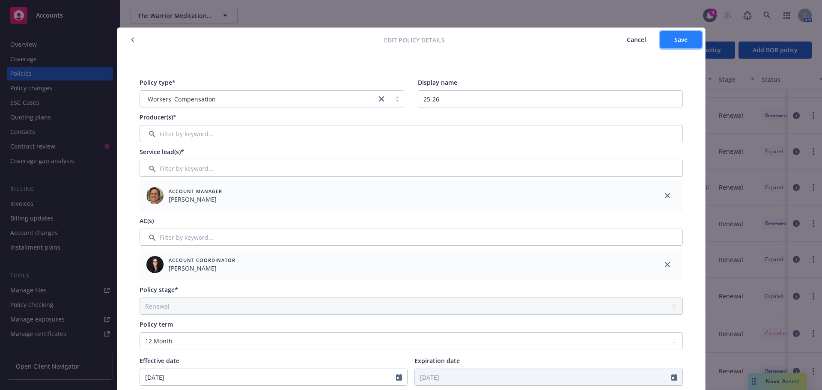
click at [675, 40] on span "Save" at bounding box center [681, 40] width 13 height 8
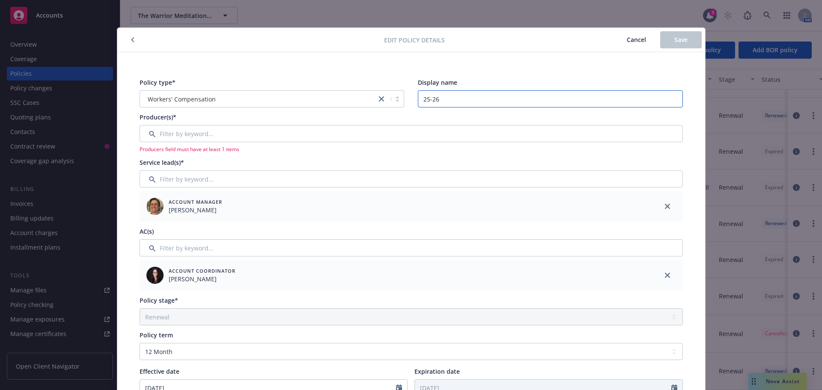
drag, startPoint x: 454, startPoint y: 100, endPoint x: 365, endPoint y: 106, distance: 88.8
click at [367, 106] on div "Policy type* Workers' Compensation Display name 25-26" at bounding box center [411, 93] width 543 height 30
click at [627, 37] on span "Cancel" at bounding box center [636, 40] width 19 height 8
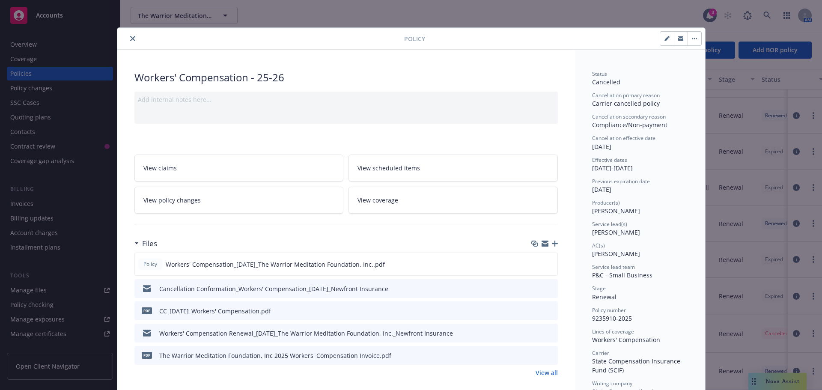
click at [129, 44] on div "Policy" at bounding box center [411, 39] width 588 height 22
click at [129, 36] on button "close" at bounding box center [133, 38] width 10 height 10
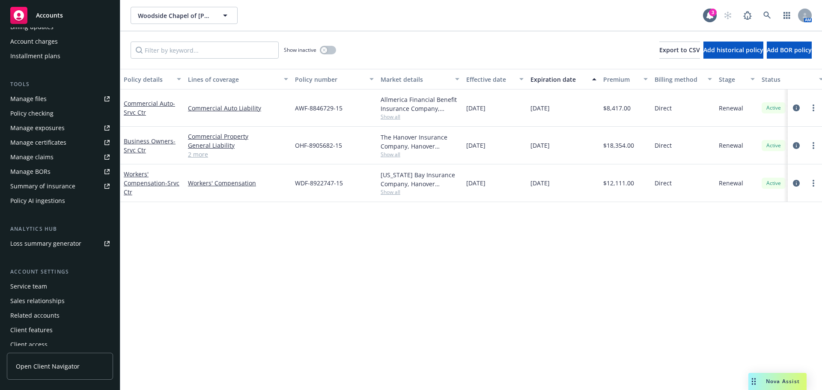
scroll to position [197, 0]
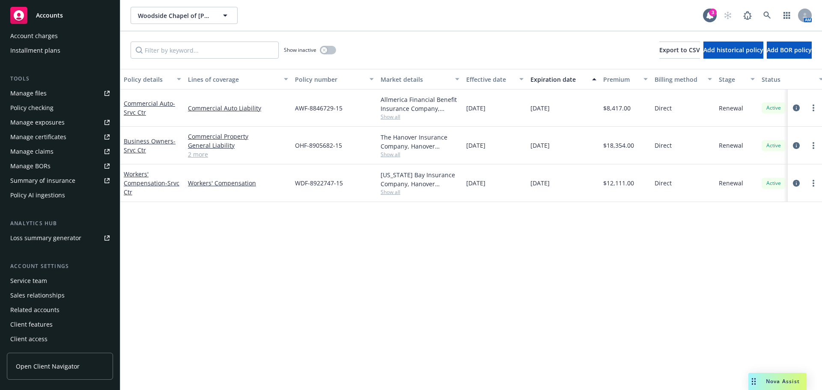
click at [34, 281] on div "Service team" at bounding box center [28, 281] width 37 height 14
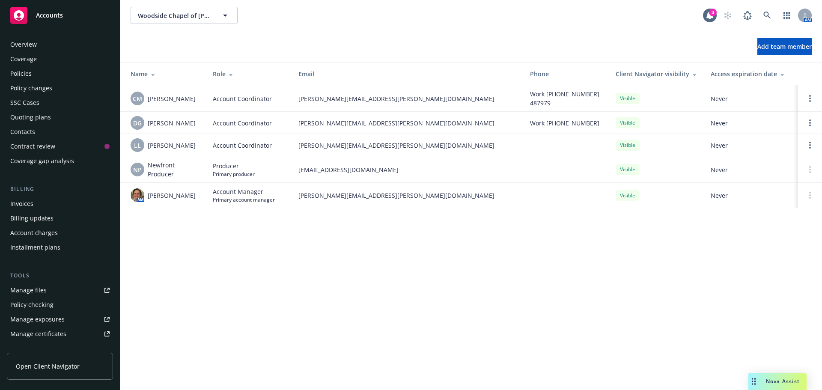
click at [57, 75] on div "Policies" at bounding box center [59, 74] width 99 height 14
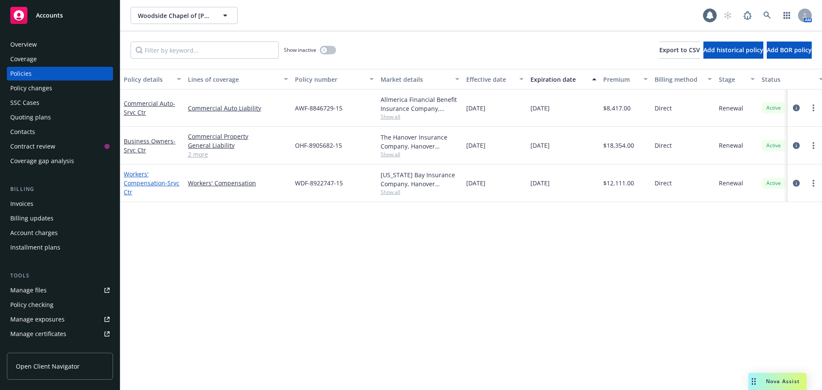
click at [140, 184] on link "Workers' Compensation - Srvc Ctr" at bounding box center [152, 183] width 56 height 26
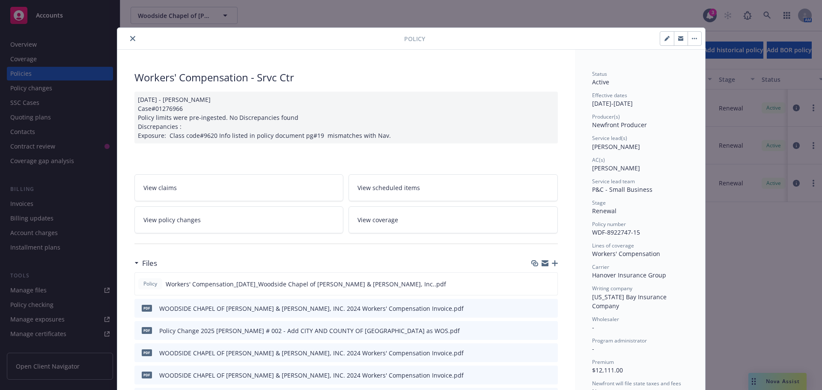
click at [130, 33] on div "Policy" at bounding box center [411, 39] width 588 height 22
click at [130, 40] on icon "close" at bounding box center [132, 38] width 5 height 5
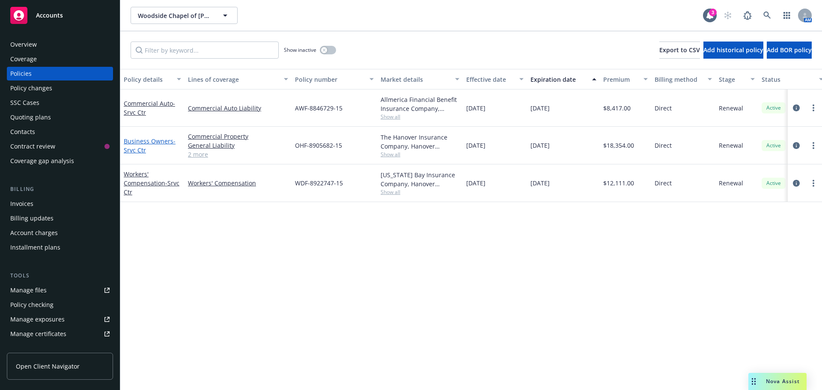
click at [139, 150] on span "- Srvc Ctr" at bounding box center [150, 145] width 52 height 17
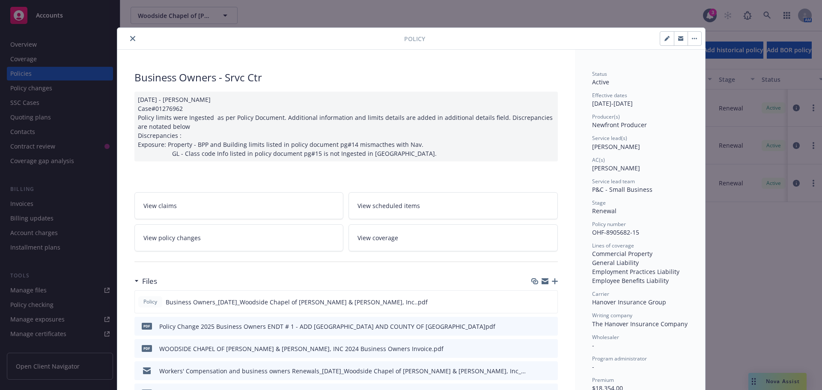
click at [128, 30] on div "Policy" at bounding box center [411, 39] width 588 height 22
click at [133, 37] on button "close" at bounding box center [133, 38] width 10 height 10
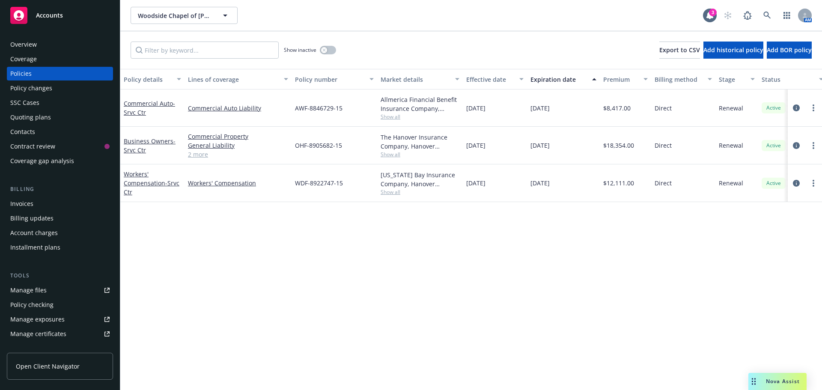
click at [148, 109] on div "Commercial Auto - Srvc Ctr" at bounding box center [152, 108] width 57 height 18
click at [146, 105] on link "Commercial Auto - Srvc Ctr" at bounding box center [149, 107] width 51 height 17
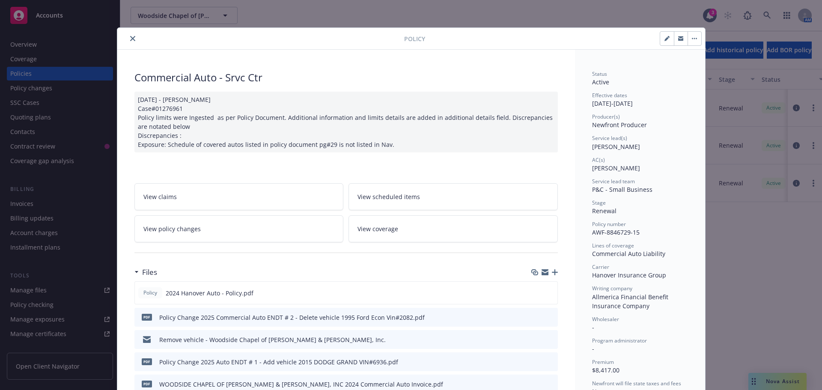
click at [661, 36] on button "button" at bounding box center [667, 39] width 14 height 14
select select "RENEWAL"
select select "12"
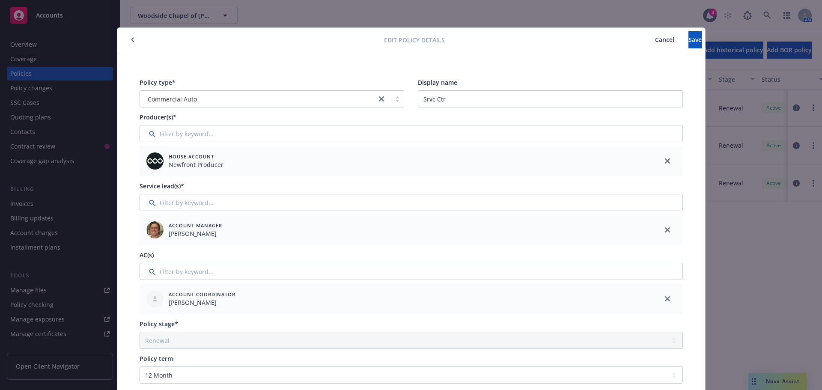
click at [641, 39] on button "Cancel" at bounding box center [665, 39] width 48 height 17
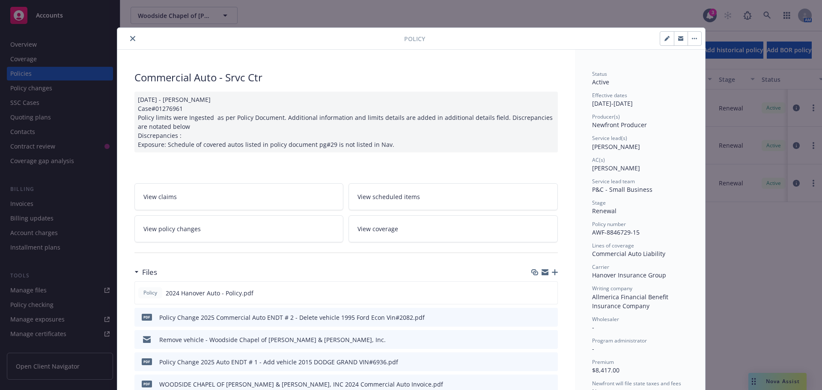
click at [128, 36] on button "close" at bounding box center [133, 38] width 10 height 10
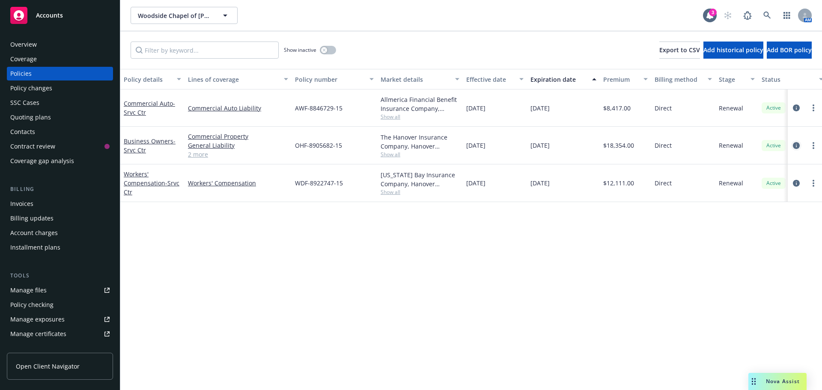
click at [795, 146] on icon "circleInformation" at bounding box center [796, 145] width 7 height 7
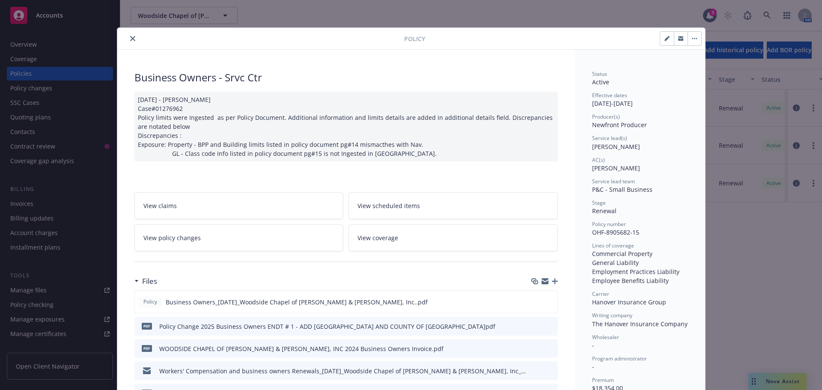
scroll to position [26, 0]
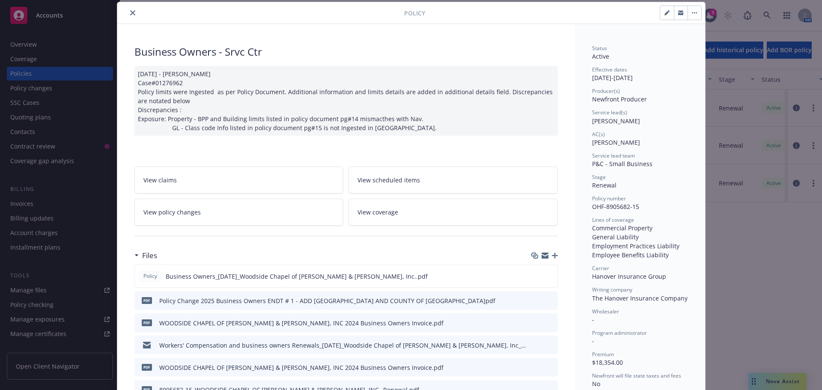
click at [660, 14] on button "button" at bounding box center [667, 13] width 14 height 14
select select "RENEWAL"
select select "12"
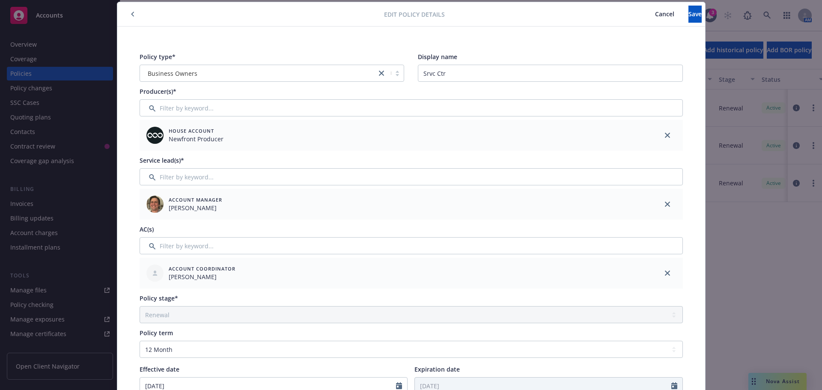
click at [641, 14] on button "Cancel" at bounding box center [665, 14] width 48 height 17
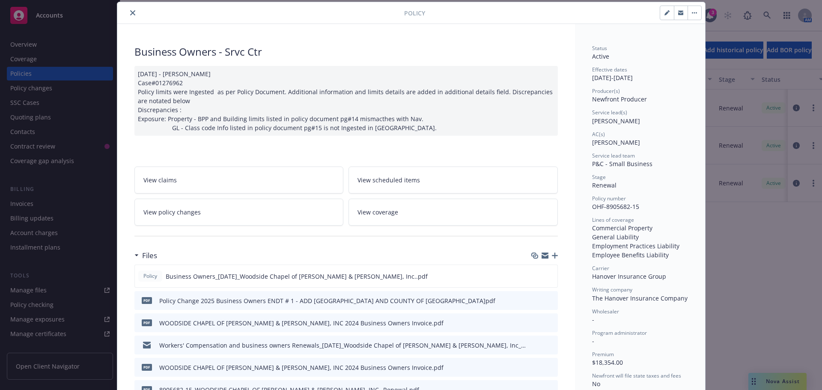
click at [128, 9] on button "close" at bounding box center [133, 13] width 10 height 10
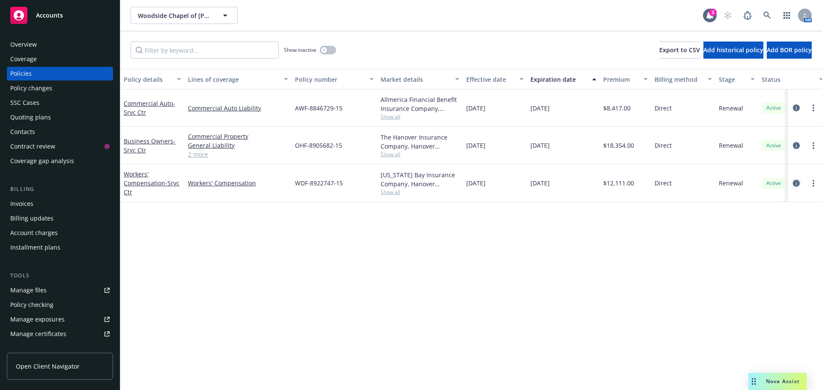
click at [796, 180] on icon "circleInformation" at bounding box center [796, 183] width 7 height 7
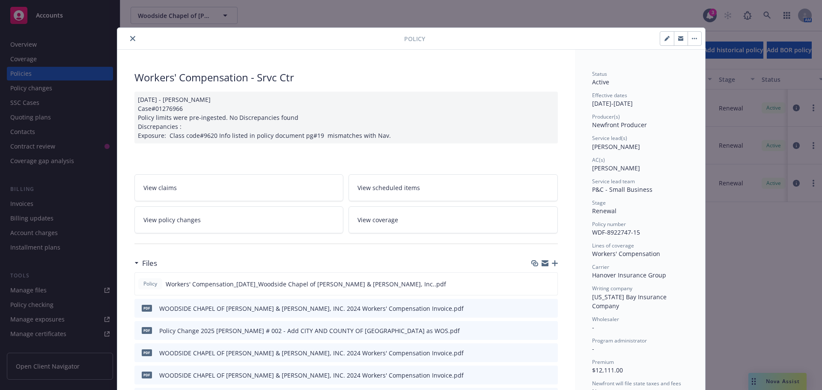
scroll to position [26, 0]
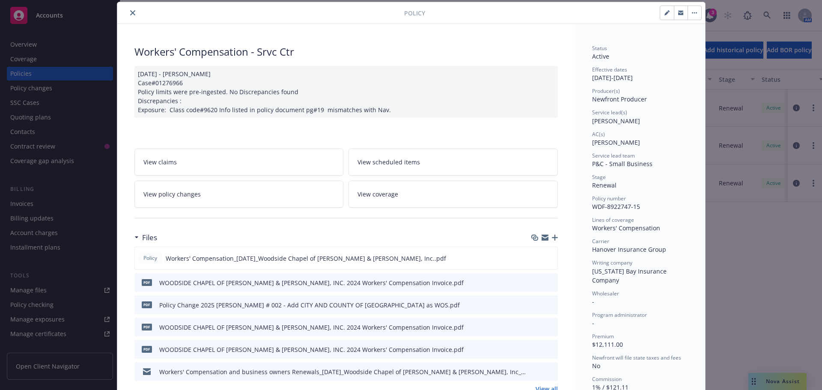
click at [661, 9] on button "button" at bounding box center [667, 13] width 14 height 14
select select "RENEWAL"
select select "12"
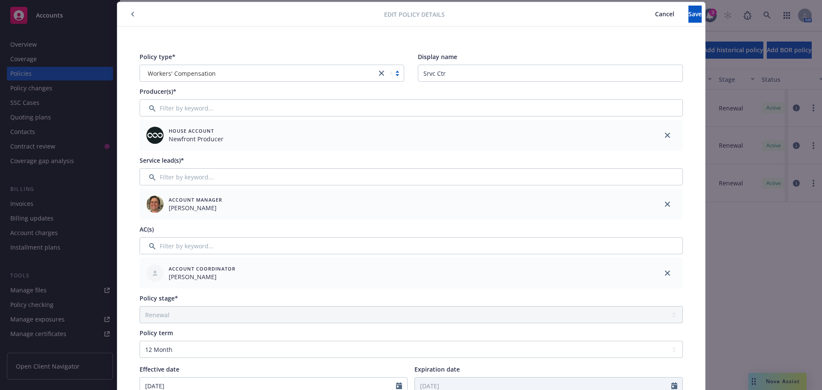
click at [127, 8] on div "Edit policy details Cancel Save" at bounding box center [411, 14] width 588 height 24
drag, startPoint x: 648, startPoint y: 10, endPoint x: 636, endPoint y: 12, distance: 12.2
click at [641, 11] on button "Cancel" at bounding box center [665, 14] width 48 height 17
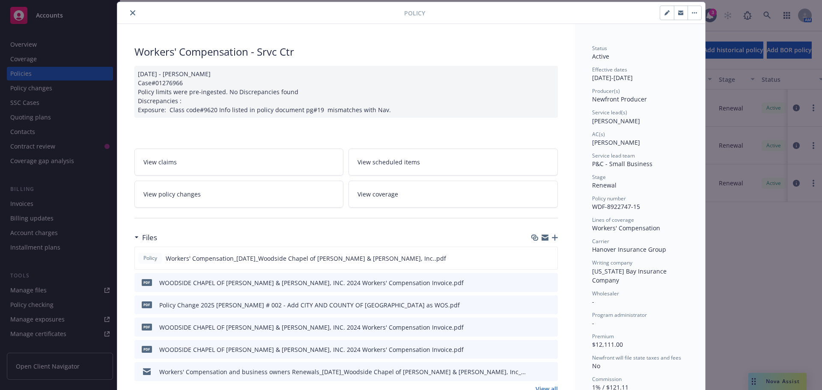
click at [130, 12] on icon "close" at bounding box center [132, 12] width 5 height 5
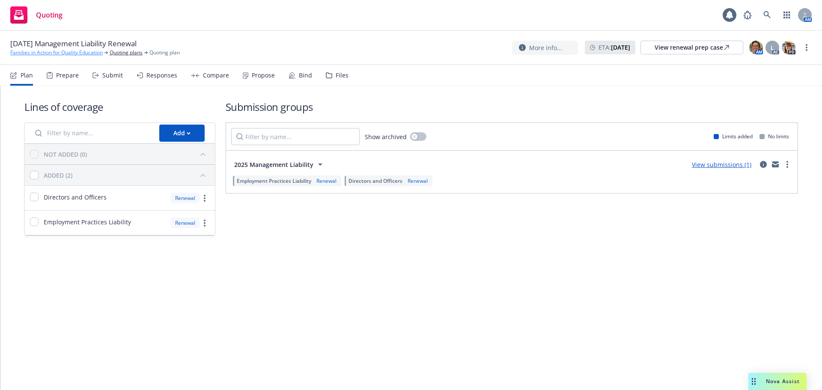
click at [15, 56] on link "Families in Action for Quality Education" at bounding box center [56, 53] width 93 height 8
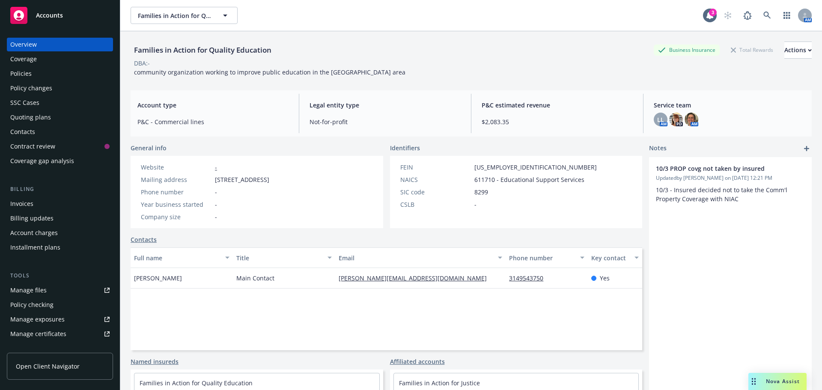
click at [26, 78] on div "Policies" at bounding box center [20, 74] width 21 height 14
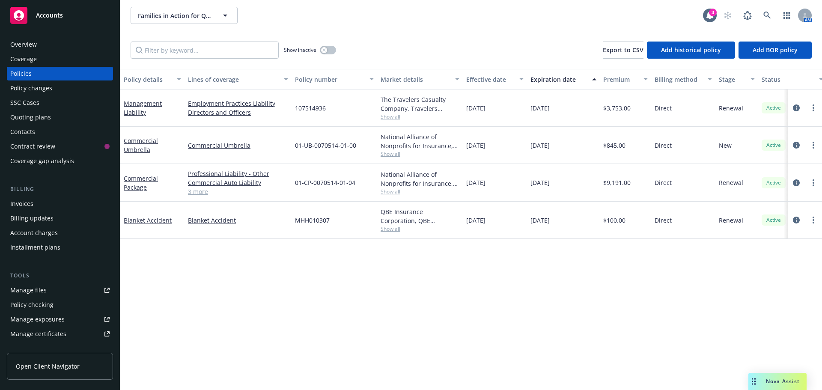
click at [331, 43] on div "Show inactive" at bounding box center [310, 50] width 52 height 17
click at [331, 50] on button "button" at bounding box center [328, 50] width 16 height 9
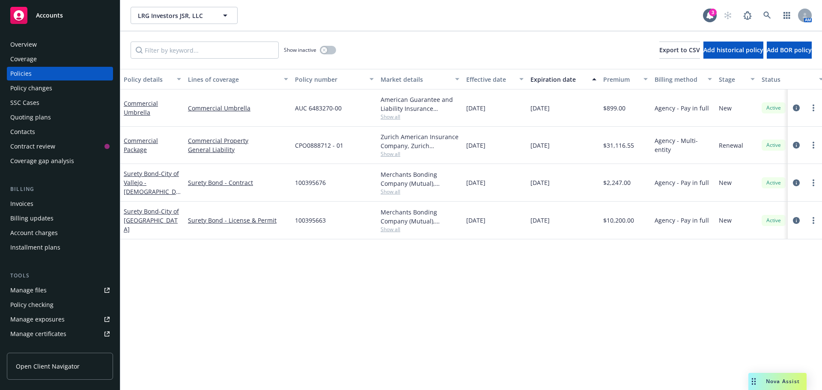
click at [26, 201] on div "Invoices" at bounding box center [21, 204] width 23 height 14
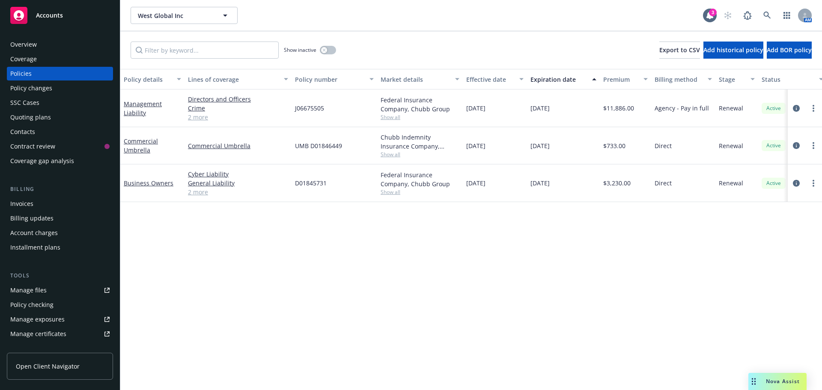
click at [40, 135] on div "Contacts" at bounding box center [59, 132] width 99 height 14
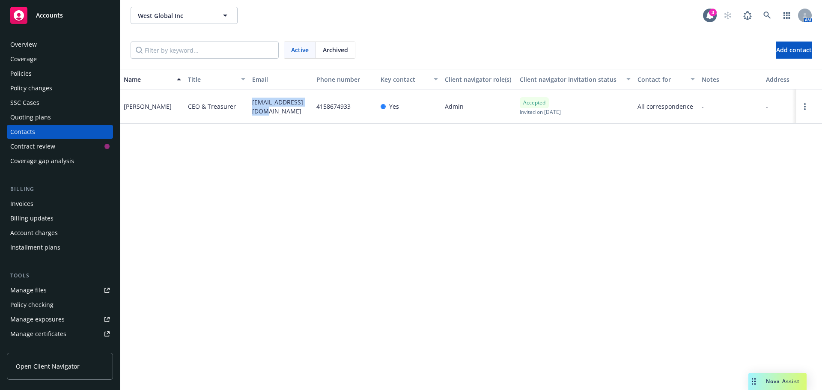
drag, startPoint x: 250, startPoint y: 102, endPoint x: 310, endPoint y: 116, distance: 61.9
click at [310, 116] on div "carlton@west.global" at bounding box center [281, 107] width 64 height 34
copy span "carlton@west.global"
click at [57, 122] on div "Quoting plans" at bounding box center [59, 117] width 99 height 14
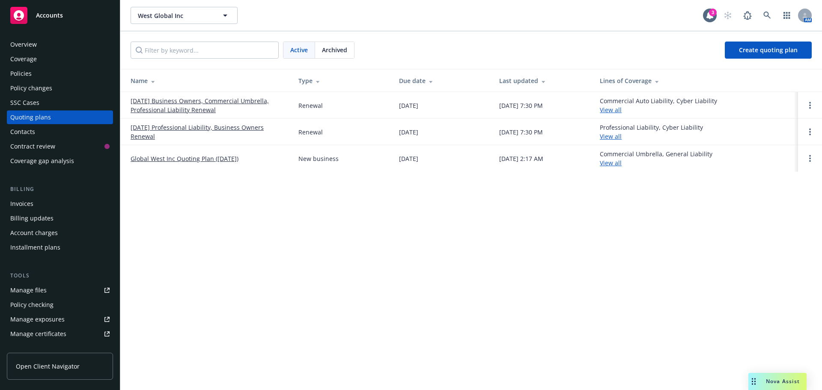
click at [201, 109] on link "09/15/25 Business Owners, Commercial Umbrella, Professional Liability Renewal" at bounding box center [208, 105] width 154 height 18
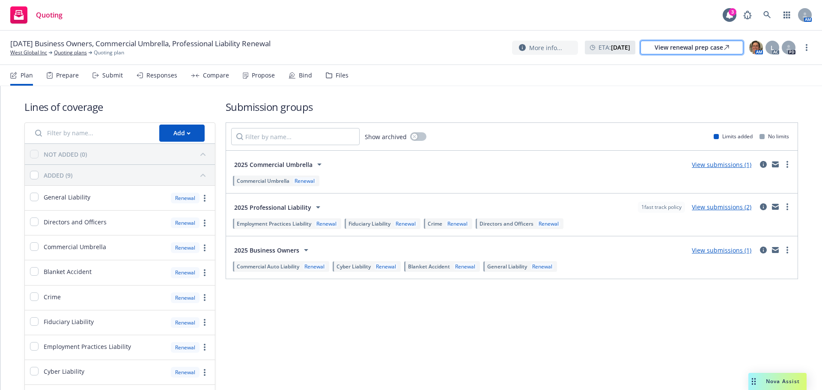
click at [656, 49] on div "View renewal prep case" at bounding box center [692, 47] width 75 height 13
click at [258, 78] on div "Propose" at bounding box center [263, 75] width 23 height 7
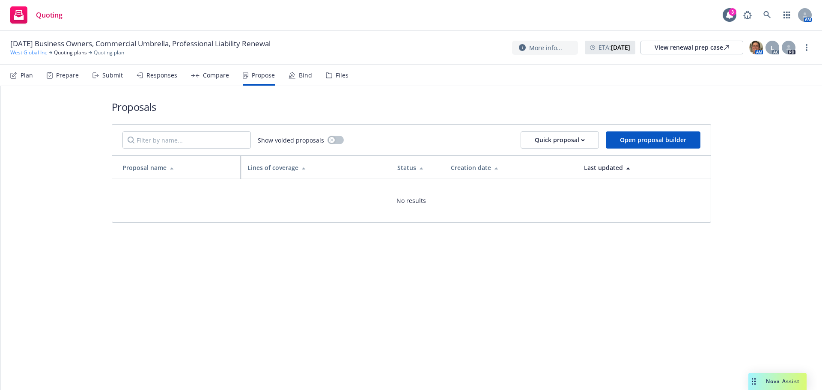
click at [25, 54] on link "West Global Inc" at bounding box center [28, 53] width 37 height 8
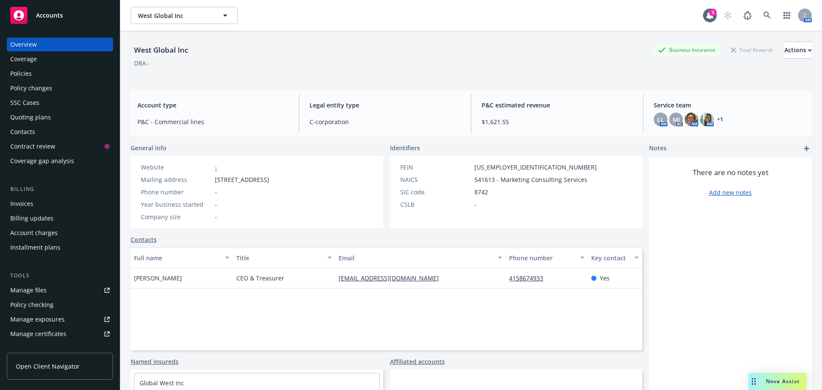
click at [49, 72] on div "Policies" at bounding box center [59, 74] width 99 height 14
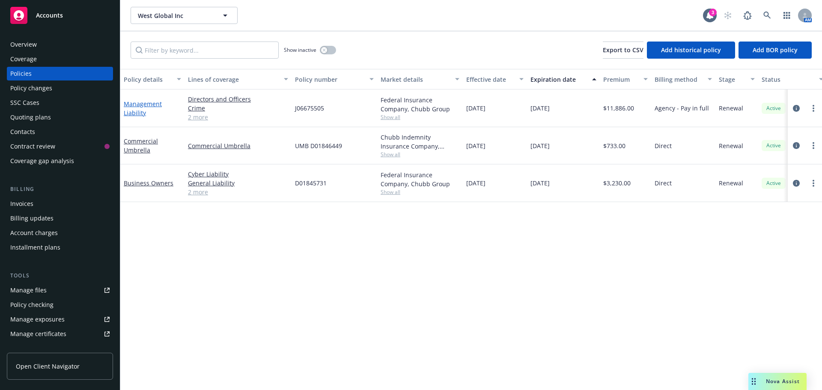
click at [143, 104] on link "Management Liability" at bounding box center [143, 108] width 38 height 17
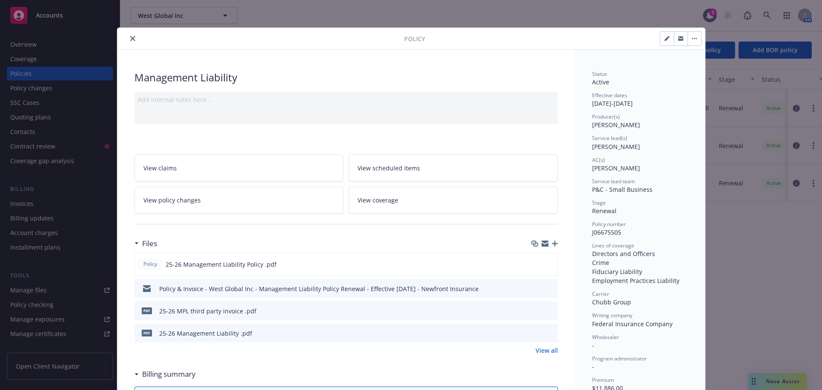
click at [256, 196] on link "View policy changes" at bounding box center [238, 200] width 209 height 27
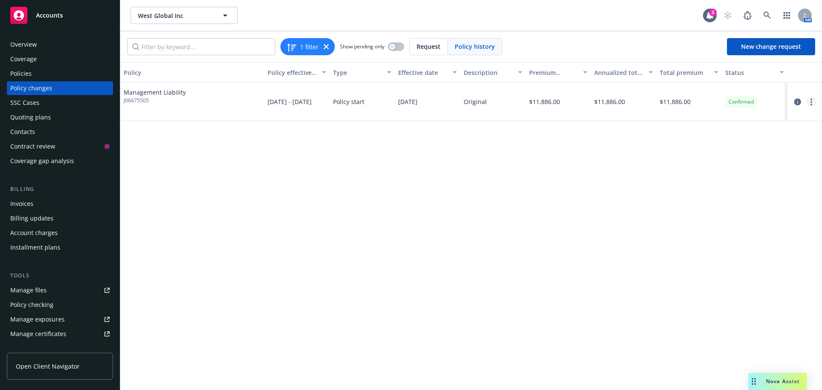
click at [811, 104] on icon "more" at bounding box center [812, 102] width 2 height 7
click at [685, 169] on link "Edit billing info" at bounding box center [742, 170] width 147 height 17
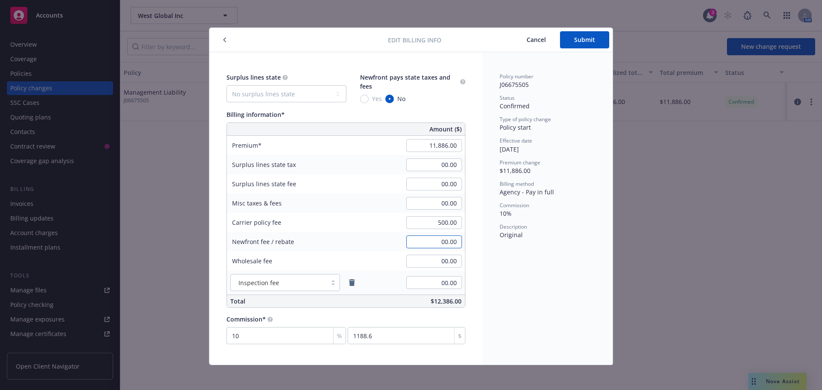
click at [431, 246] on input "00.00" at bounding box center [434, 242] width 56 height 13
type input "500.00"
click at [435, 224] on input "500.00" at bounding box center [434, 222] width 56 height 13
type input "00.00"
click at [565, 29] on div "Edit billing info Cancel Submit" at bounding box center [410, 40] width 403 height 24
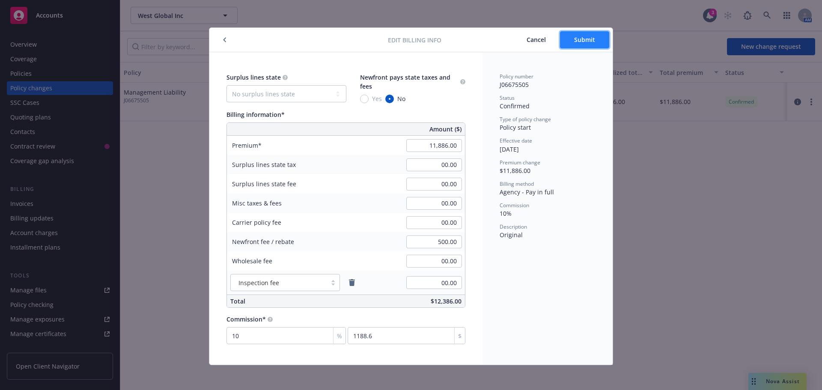
click at [567, 39] on button "Submit" at bounding box center [584, 39] width 49 height 17
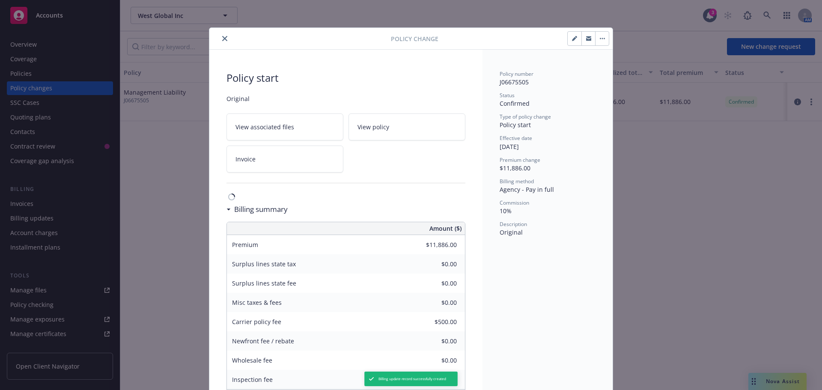
type input "$0.00"
type input "$500.00"
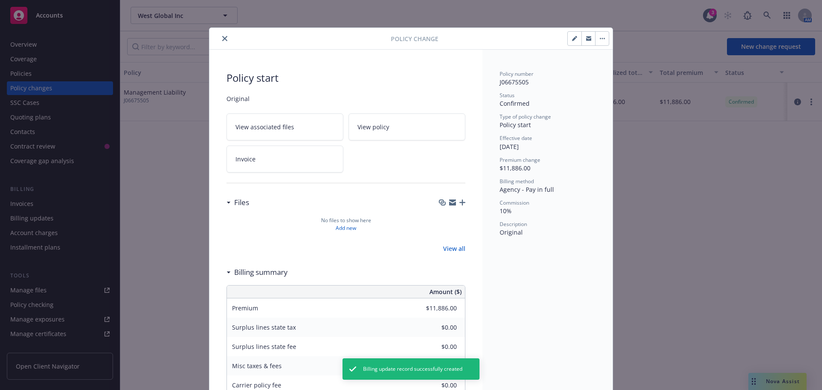
click at [223, 36] on icon "close" at bounding box center [224, 38] width 5 height 5
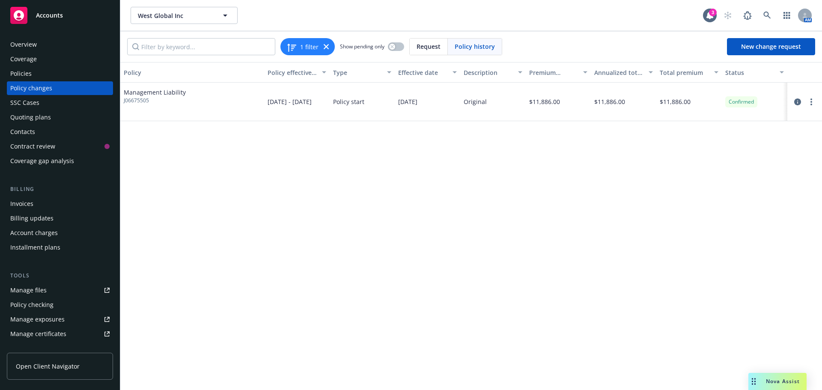
click at [27, 132] on div "Contacts" at bounding box center [22, 132] width 25 height 14
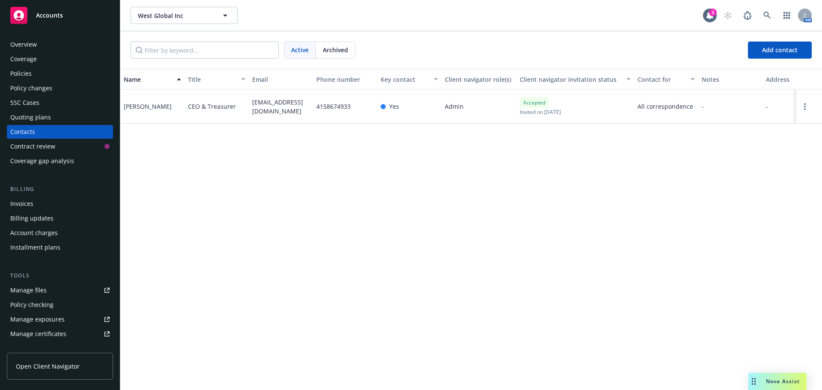
click at [25, 75] on div "Policies" at bounding box center [20, 74] width 21 height 14
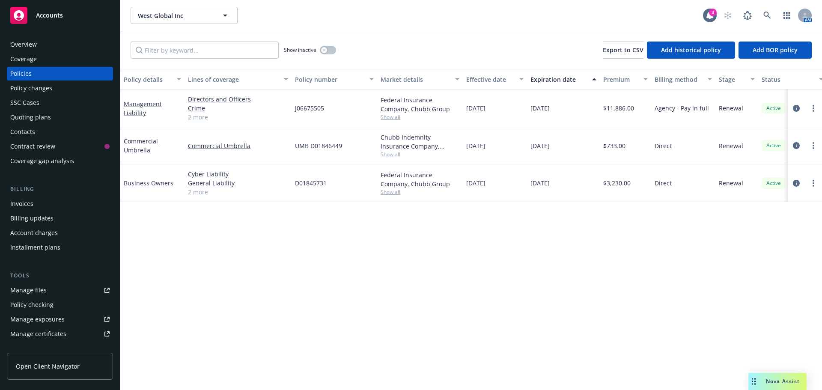
click at [30, 209] on div "Invoices" at bounding box center [21, 204] width 23 height 14
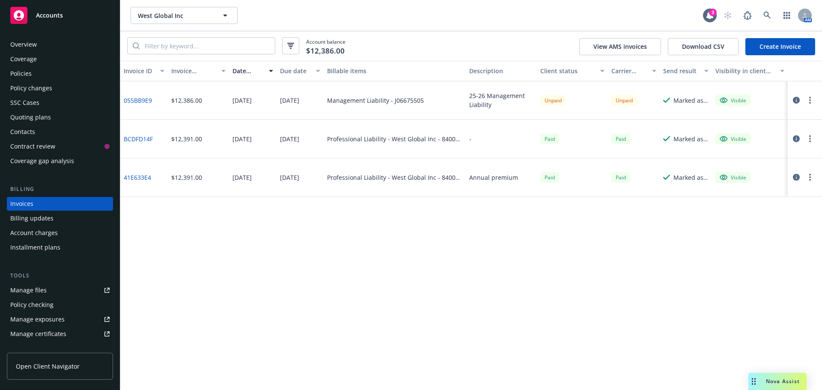
click at [813, 99] on button "button" at bounding box center [810, 100] width 10 height 10
click at [794, 102] on icon "button" at bounding box center [796, 100] width 7 height 7
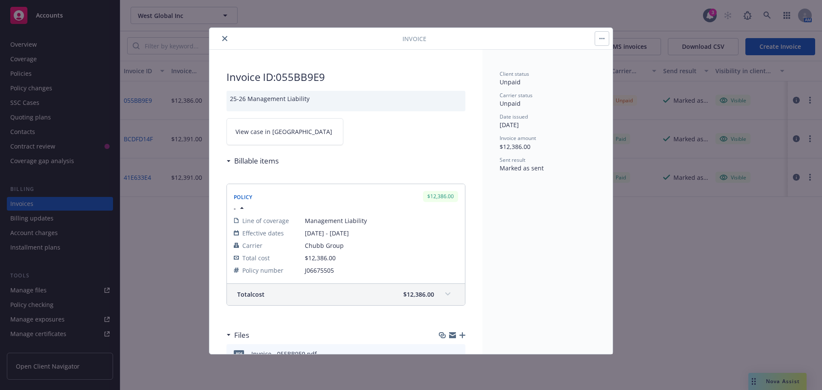
click at [248, 138] on link "View case in SSC" at bounding box center [285, 131] width 117 height 27
drag, startPoint x: 223, startPoint y: 37, endPoint x: 384, endPoint y: 19, distance: 161.7
click at [223, 37] on icon "close" at bounding box center [224, 38] width 5 height 5
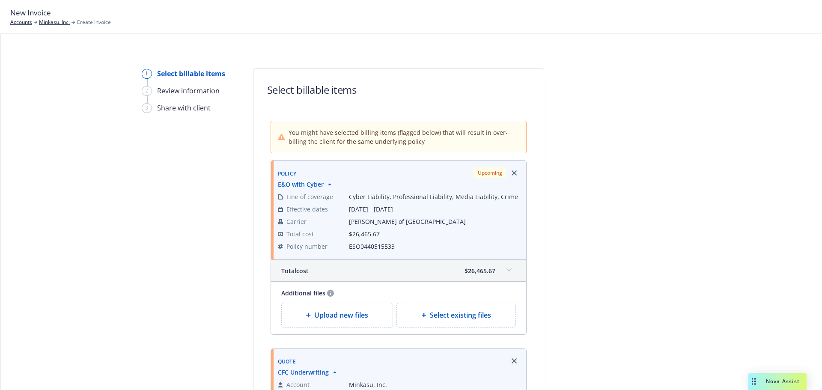
click at [512, 361] on icon "Remove browser" at bounding box center [514, 360] width 5 height 5
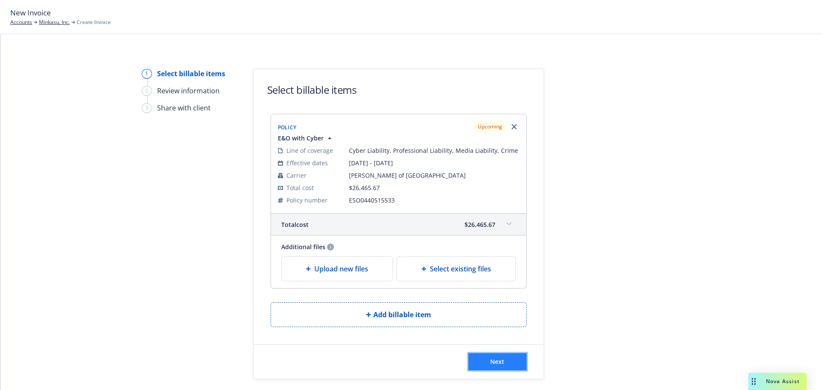
click at [482, 361] on button "Next" at bounding box center [498, 361] width 58 height 17
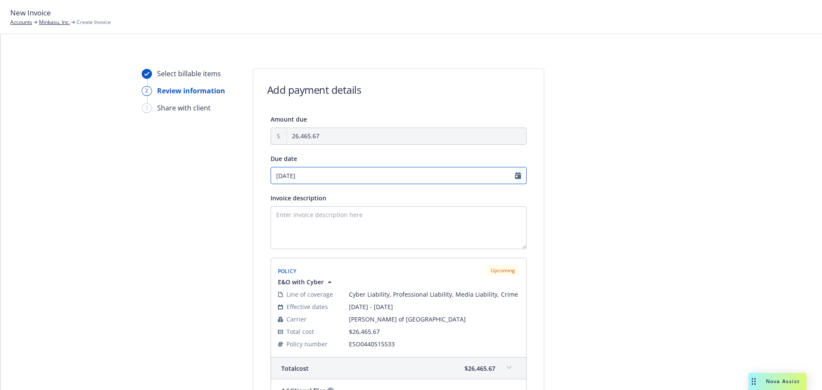
select select "October"
select select "2025"
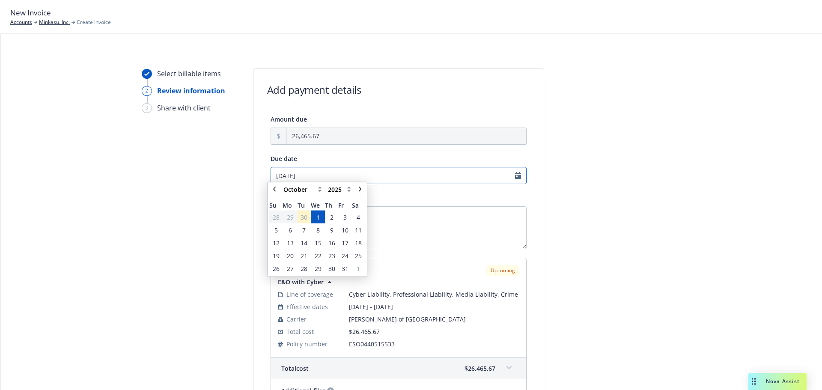
click at [514, 179] on input "[DATE]" at bounding box center [399, 175] width 256 height 17
click at [344, 260] on span "24" at bounding box center [345, 259] width 7 height 9
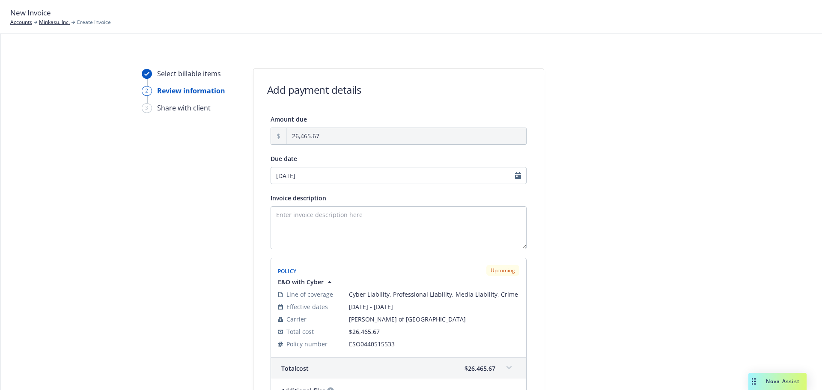
type input "[DATE]"
click at [290, 216] on textarea "Invoice description" at bounding box center [399, 227] width 256 height 43
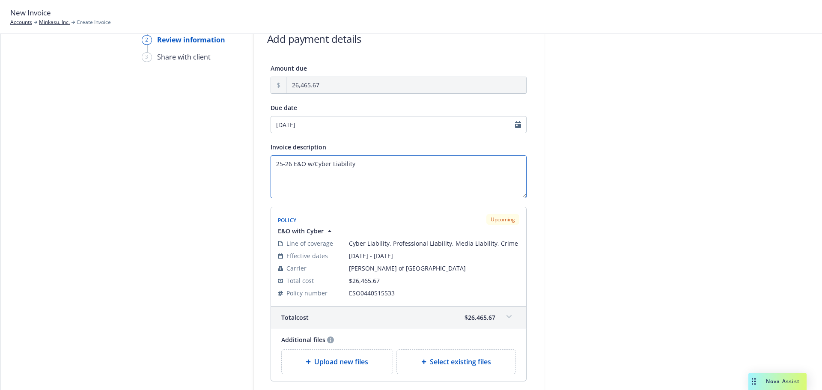
scroll to position [129, 0]
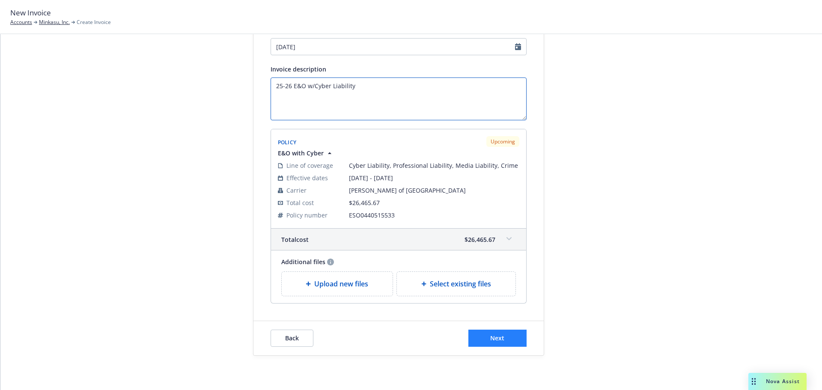
type textarea "25-26 E&O w/Cyber Liability"
click at [473, 340] on button "Next" at bounding box center [498, 338] width 58 height 17
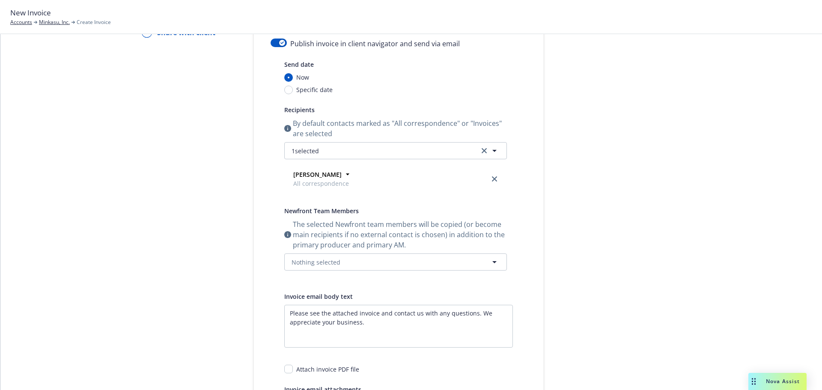
scroll to position [86, 0]
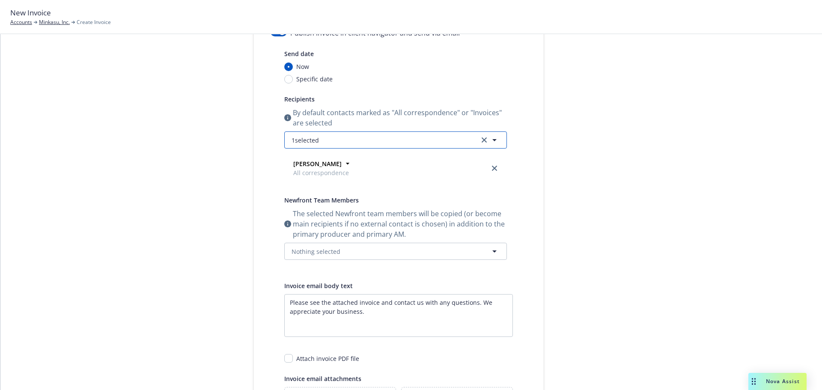
click at [350, 136] on button "1 selected" at bounding box center [395, 139] width 223 height 17
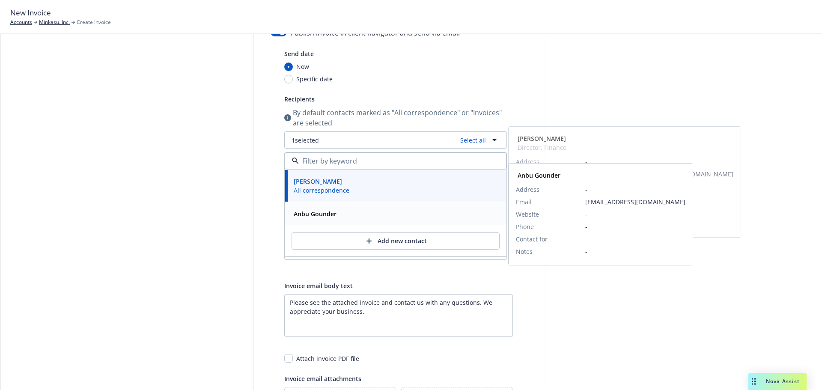
click at [326, 210] on strong "Anbu Gounder" at bounding box center [315, 214] width 43 height 8
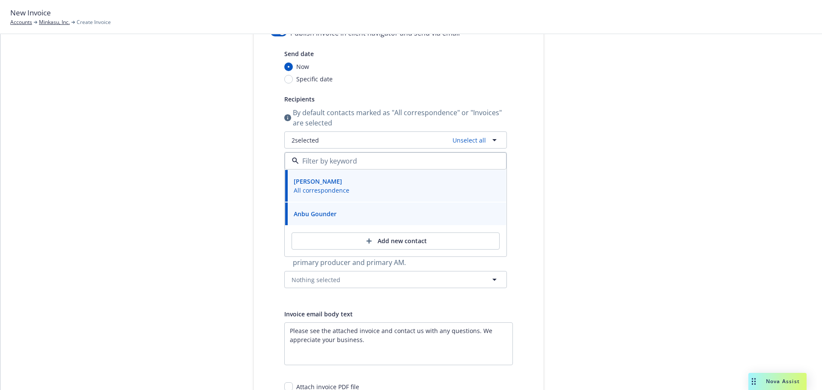
click at [579, 302] on div at bounding box center [621, 237] width 120 height 510
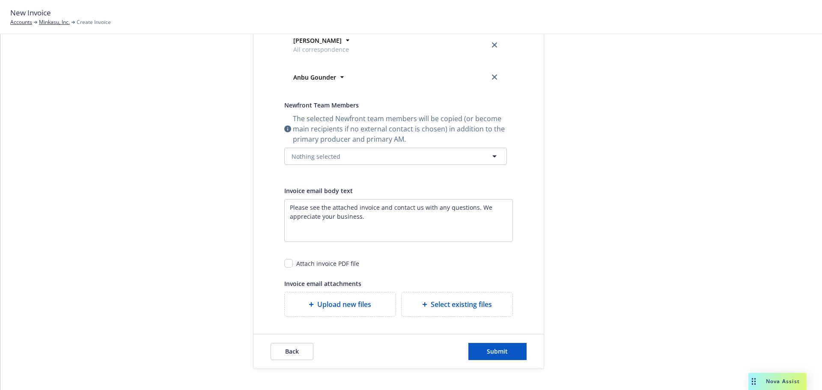
scroll to position [223, 0]
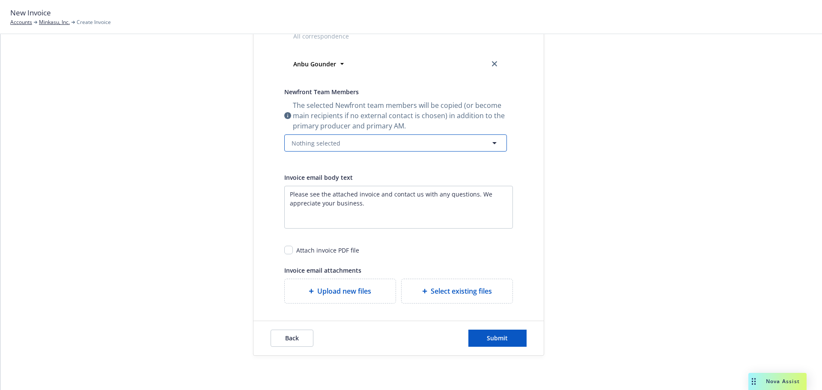
click at [312, 139] on span "Nothing selected" at bounding box center [316, 143] width 49 height 9
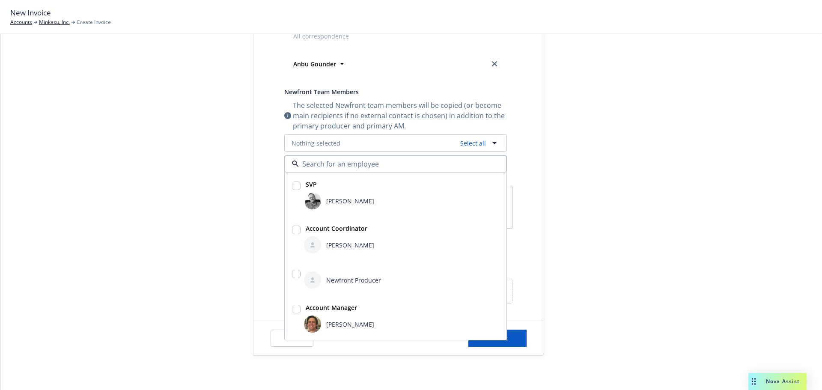
click at [292, 229] on input "checkbox" at bounding box center [296, 230] width 9 height 9
checkbox input "true"
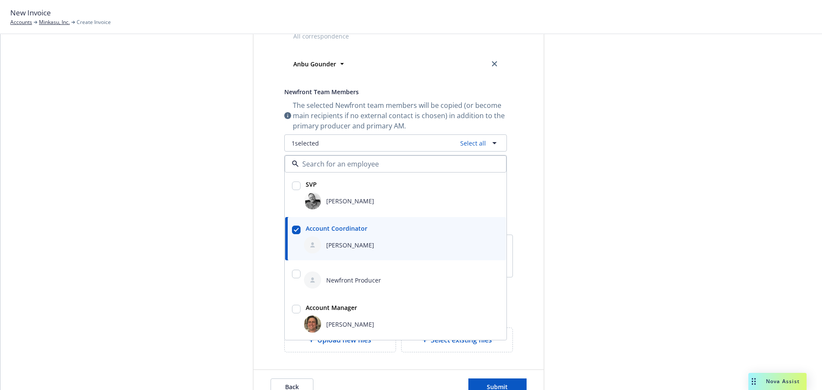
click at [589, 256] on div at bounding box center [621, 125] width 120 height 559
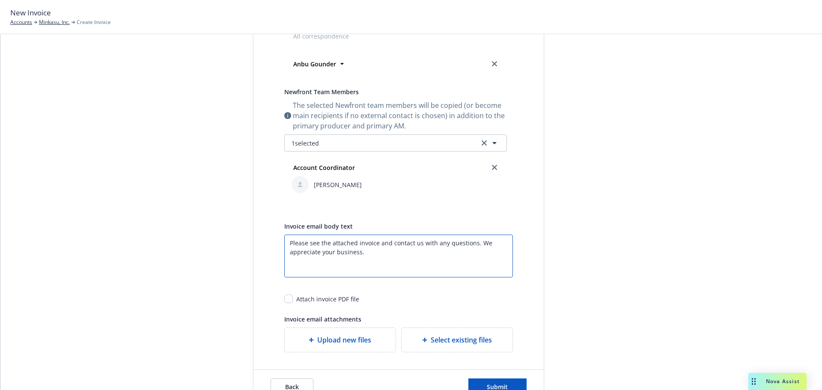
click at [374, 247] on textarea "Please see the attached invoice and contact us with any questions. We appreciat…" at bounding box center [398, 256] width 229 height 43
type textarea "Please see the attached invoice for the Errors & Omissions w/Cyber Renewal effe…"
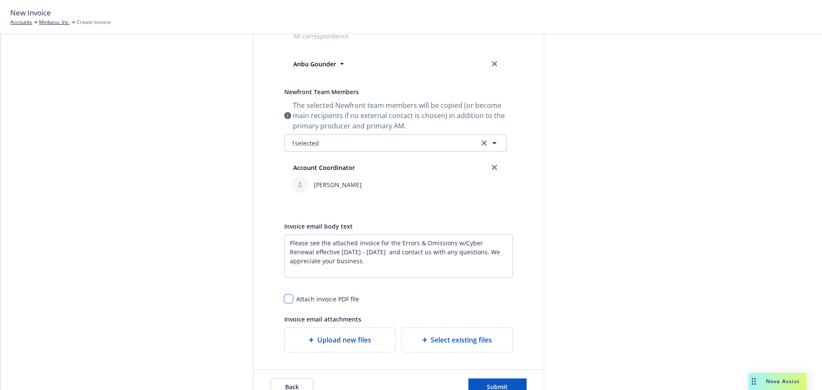
click at [286, 297] on input "checkbox" at bounding box center [288, 299] width 9 height 9
checkbox input "true"
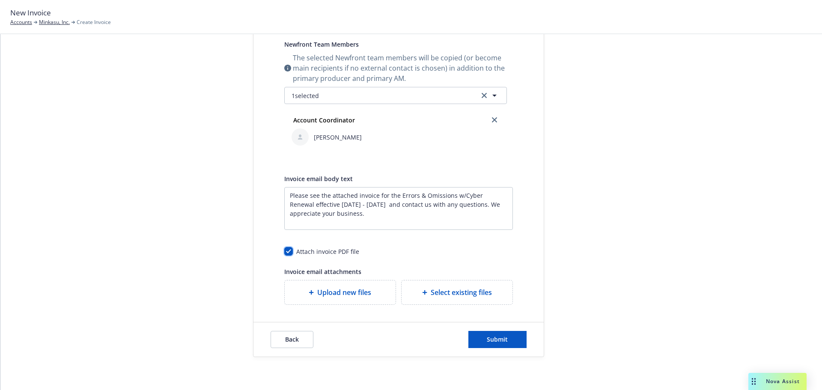
scroll to position [272, 0]
click at [470, 338] on button "Submit" at bounding box center [498, 338] width 58 height 17
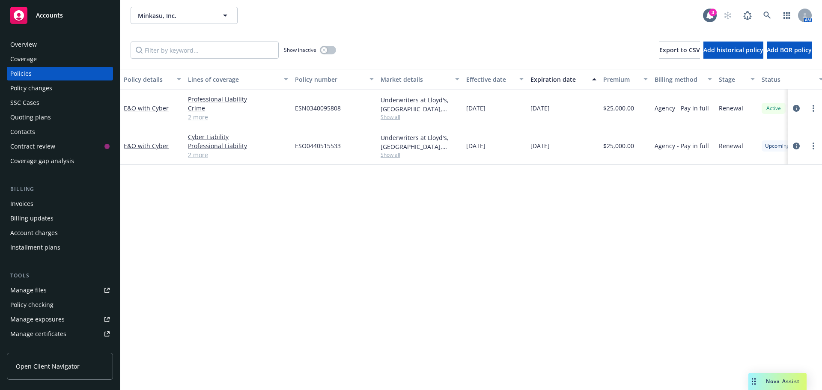
click at [17, 125] on div "Contacts" at bounding box center [22, 132] width 25 height 14
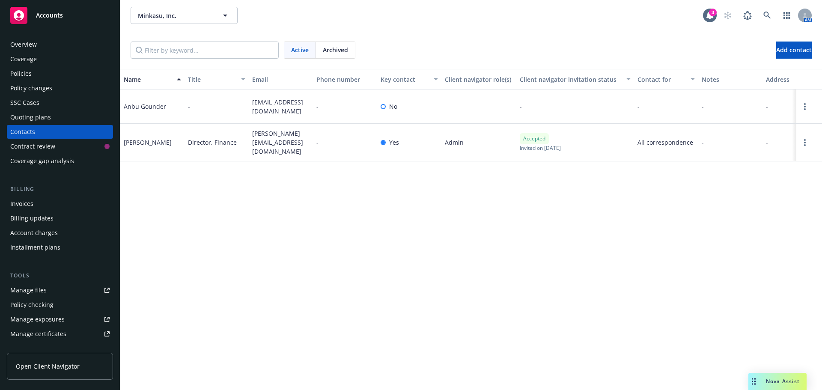
click at [41, 71] on div "Policies" at bounding box center [59, 74] width 99 height 14
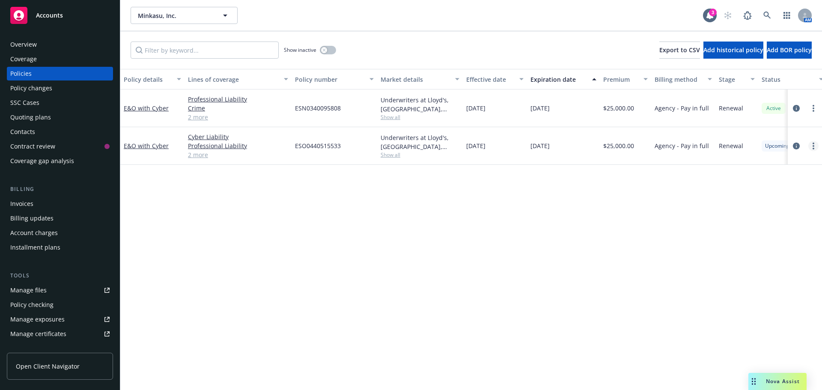
click at [816, 147] on link "more" at bounding box center [814, 146] width 10 height 10
click at [745, 266] on link "Copy logging email" at bounding box center [768, 266] width 101 height 17
click at [33, 206] on div "Invoices" at bounding box center [59, 204] width 99 height 14
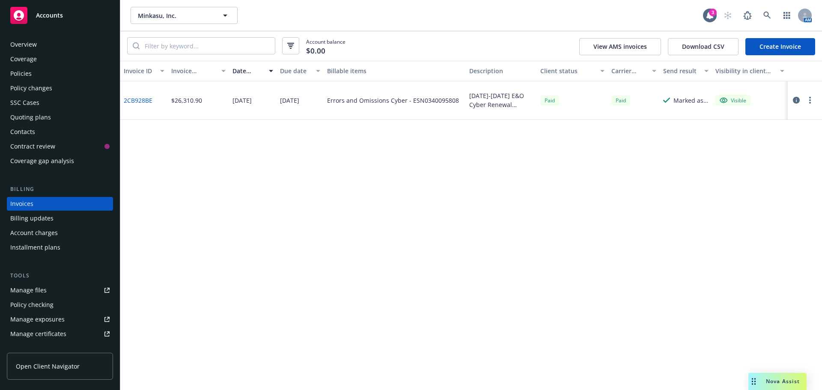
click at [51, 134] on div "Contacts" at bounding box center [59, 132] width 99 height 14
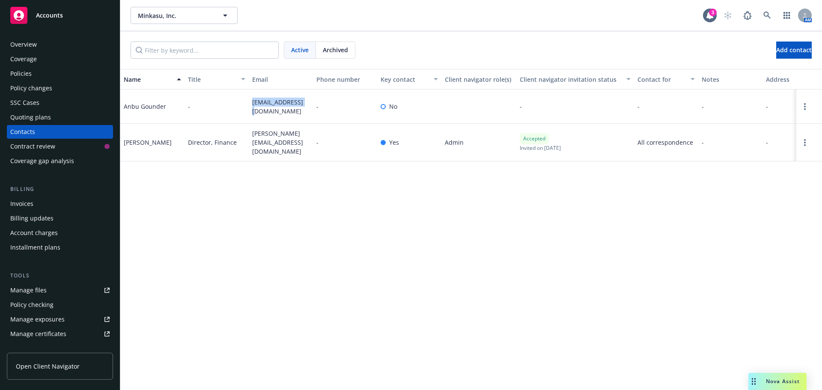
drag, startPoint x: 247, startPoint y: 102, endPoint x: 312, endPoint y: 108, distance: 65.8
click at [312, 108] on div "Anbu Gounder - [EMAIL_ADDRESS][DOMAIN_NAME] - No - - - - -" at bounding box center [471, 107] width 702 height 34
copy div "[EMAIL_ADDRESS][DOMAIN_NAME]"
drag, startPoint x: 249, startPoint y: 135, endPoint x: 318, endPoint y: 148, distance: 69.6
click at [318, 148] on div "[PERSON_NAME] Director, Finance [PERSON_NAME][EMAIL_ADDRESS][DOMAIN_NAME] - Yes…" at bounding box center [471, 143] width 702 height 38
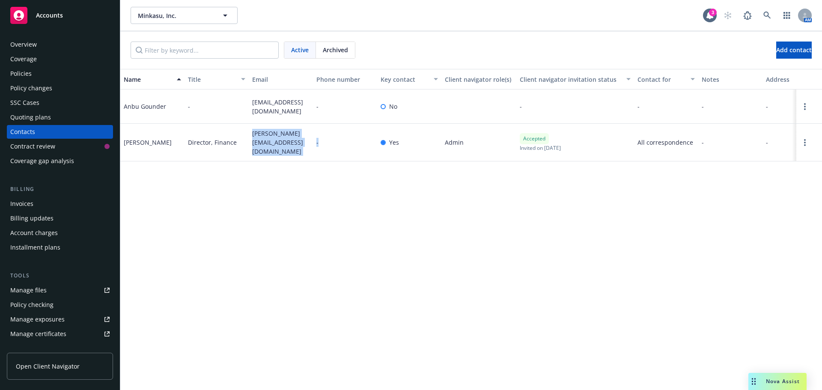
drag, startPoint x: 308, startPoint y: 144, endPoint x: 305, endPoint y: 141, distance: 4.6
click at [308, 143] on span "[PERSON_NAME][EMAIL_ADDRESS][DOMAIN_NAME]" at bounding box center [280, 142] width 57 height 27
click at [265, 135] on div "[PERSON_NAME][EMAIL_ADDRESS][DOMAIN_NAME]" at bounding box center [281, 143] width 64 height 38
drag, startPoint x: 250, startPoint y: 140, endPoint x: 302, endPoint y: 146, distance: 52.2
click at [308, 146] on div "[PERSON_NAME][EMAIL_ADDRESS][DOMAIN_NAME]" at bounding box center [281, 143] width 64 height 38
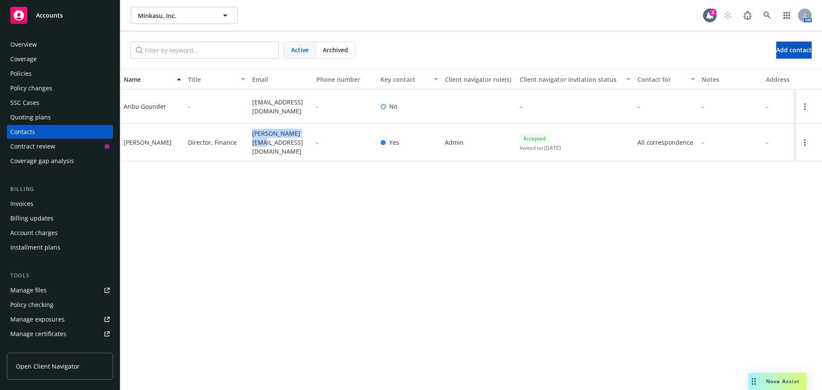
copy span "[PERSON_NAME][EMAIL_ADDRESS][DOMAIN_NAME]"
click at [35, 68] on div "Policies" at bounding box center [59, 74] width 99 height 14
